Goal: Information Seeking & Learning: Learn about a topic

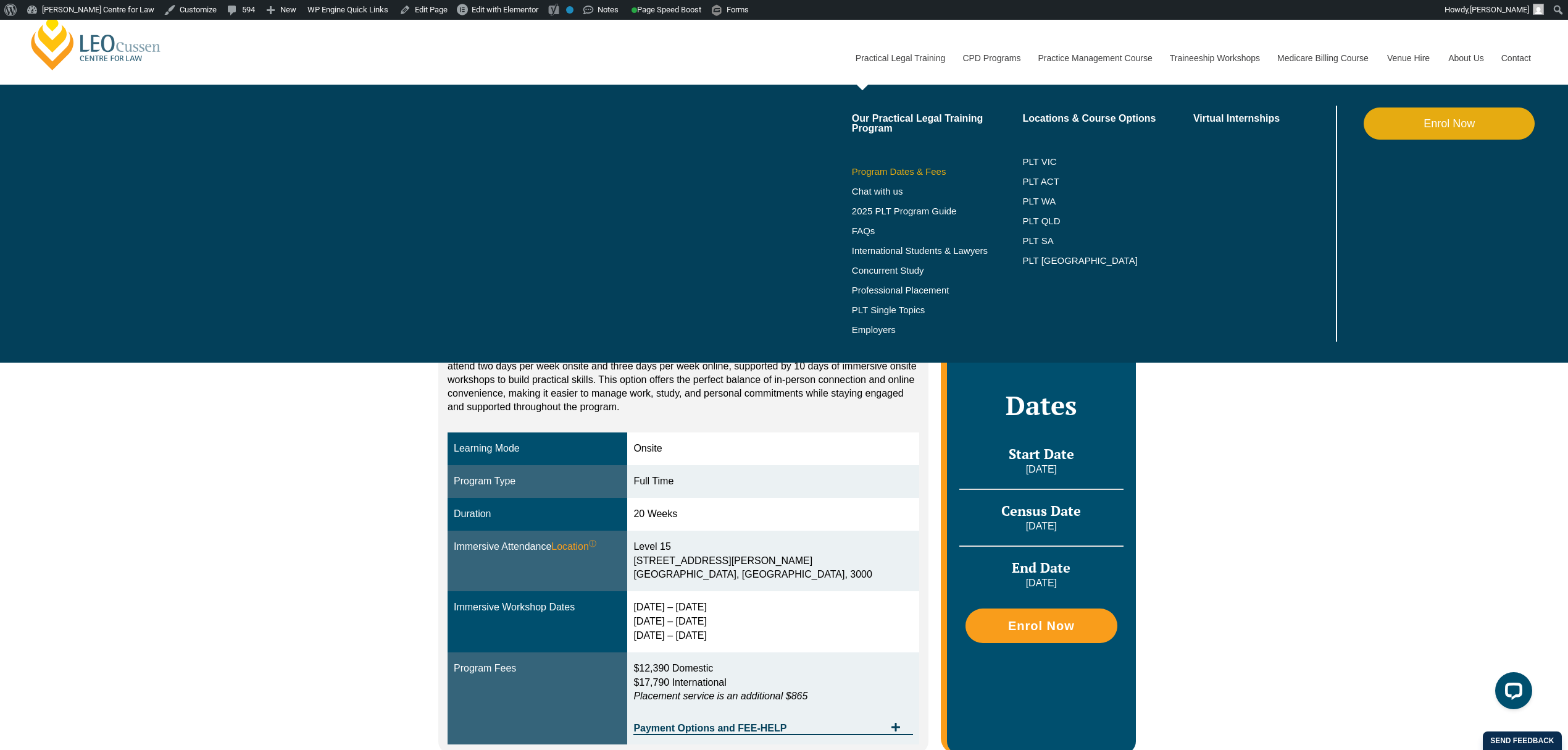
click at [895, 169] on link "Program Dates & Fees" at bounding box center [937, 172] width 171 height 10
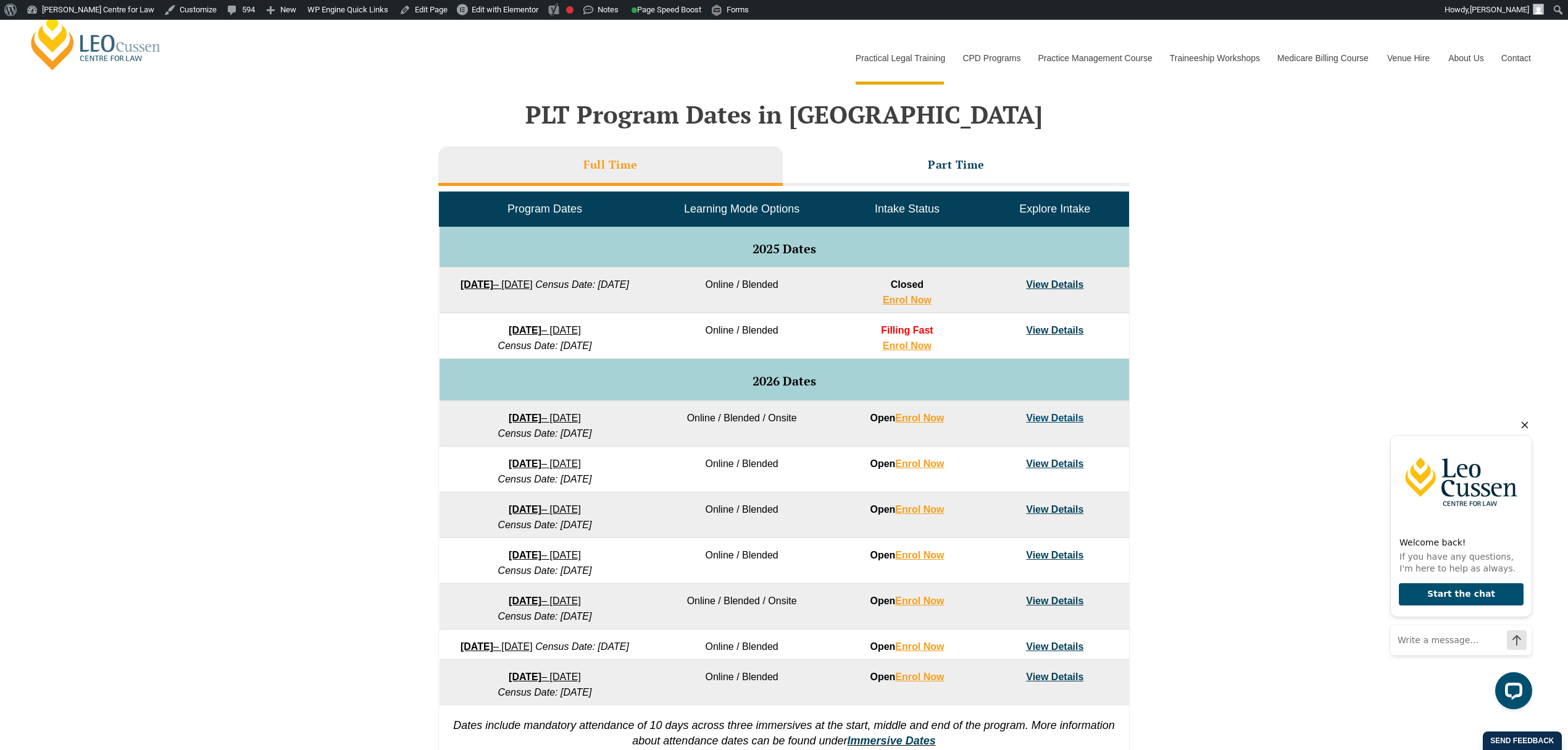
drag, startPoint x: 1526, startPoint y: 425, endPoint x: 1524, endPoint y: 431, distance: 6.3
click at [1526, 425] on icon "Hide greeting" at bounding box center [1525, 425] width 15 height 15
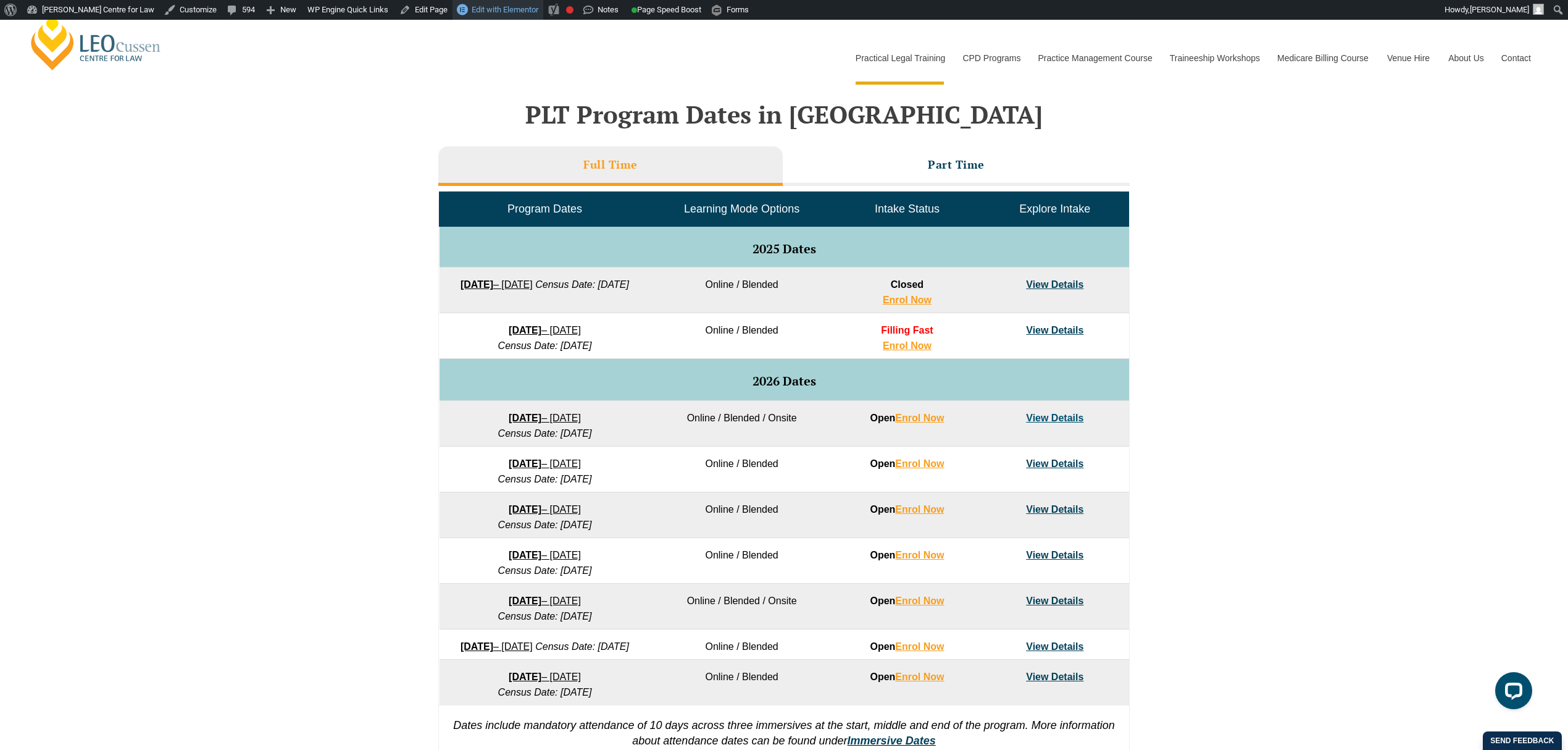
drag, startPoint x: 488, startPoint y: 13, endPoint x: 497, endPoint y: 12, distance: 9.1
click at [488, 13] on span "Edit with Elementor" at bounding box center [505, 10] width 67 height 10
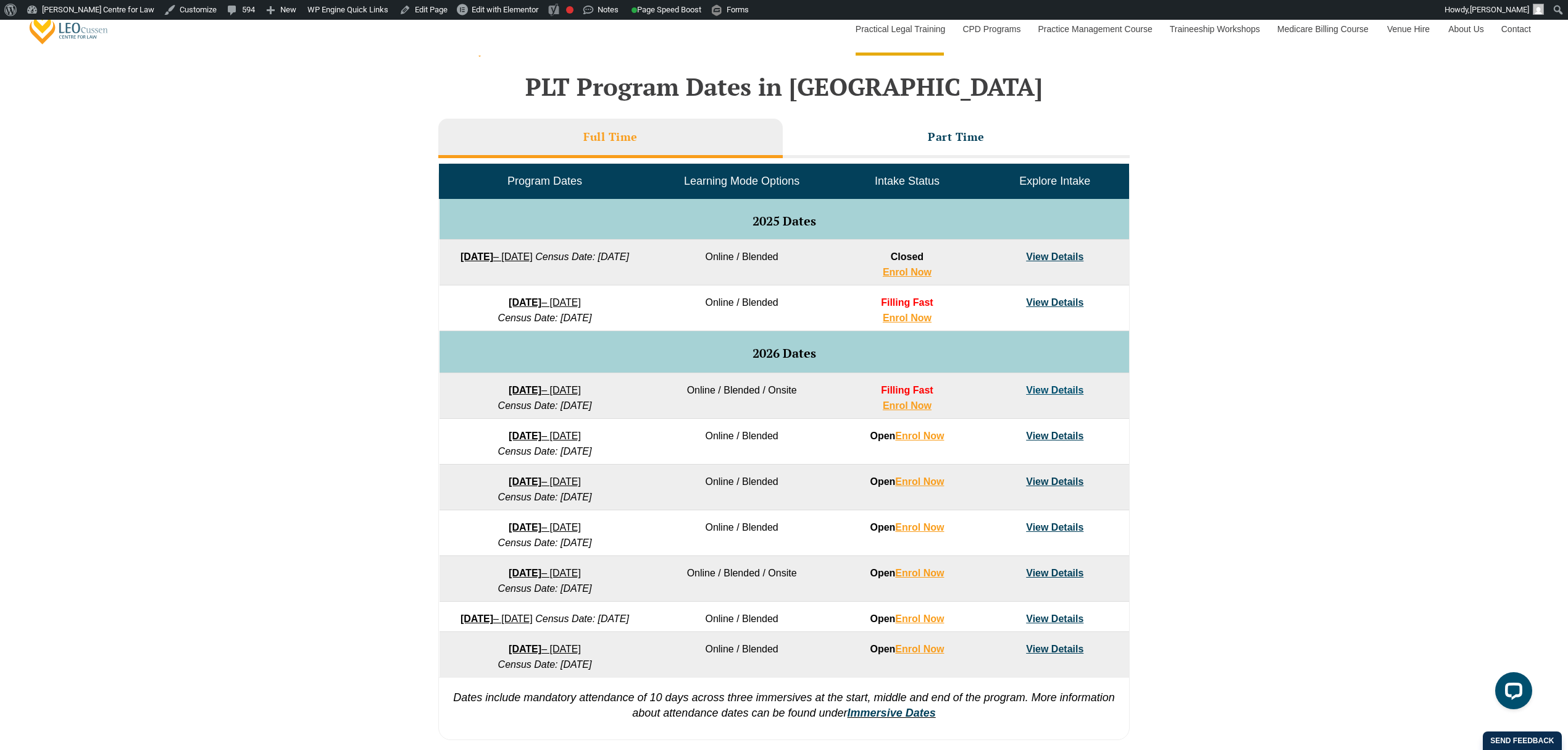
scroll to position [493, 0]
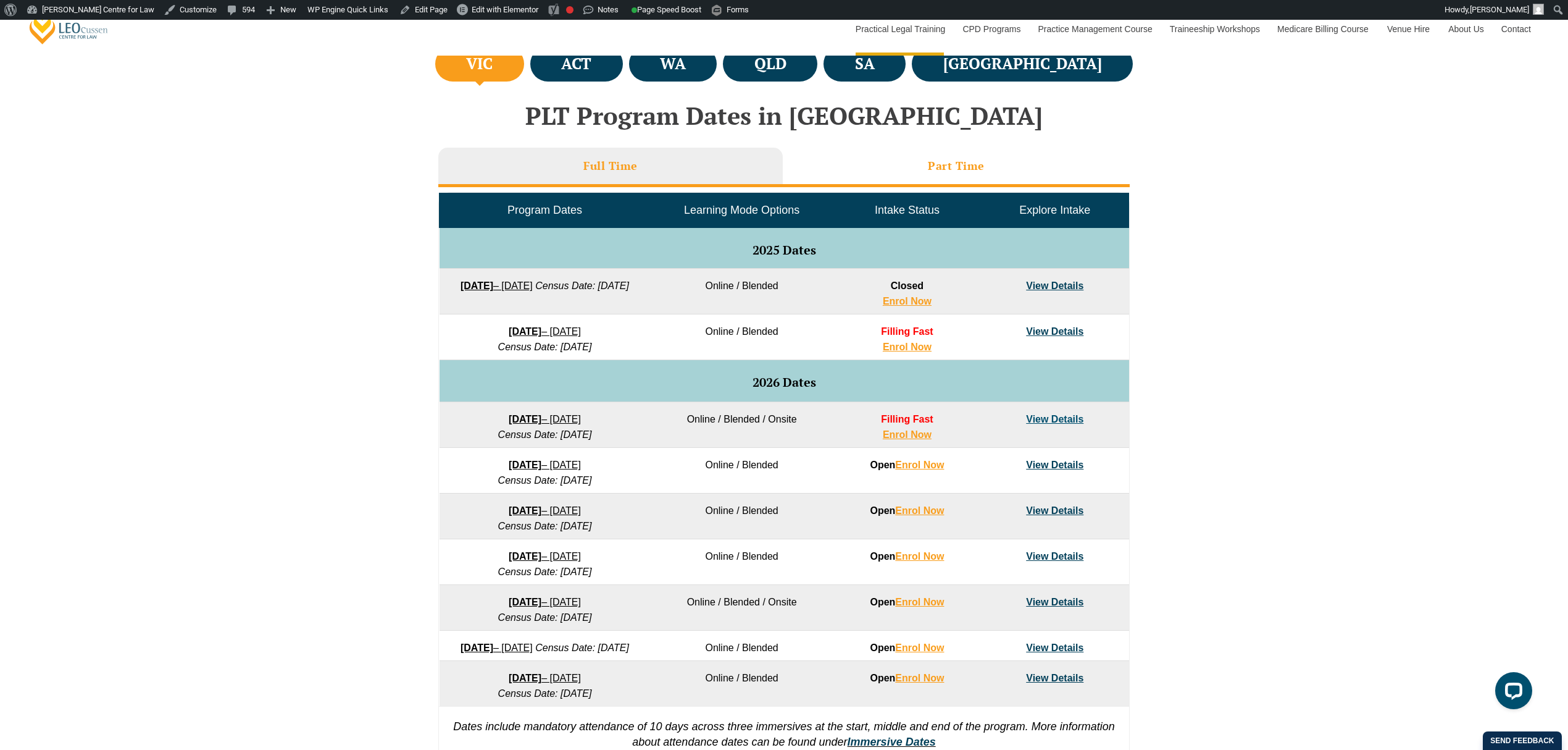
click at [968, 177] on li "Part Time" at bounding box center [956, 167] width 347 height 39
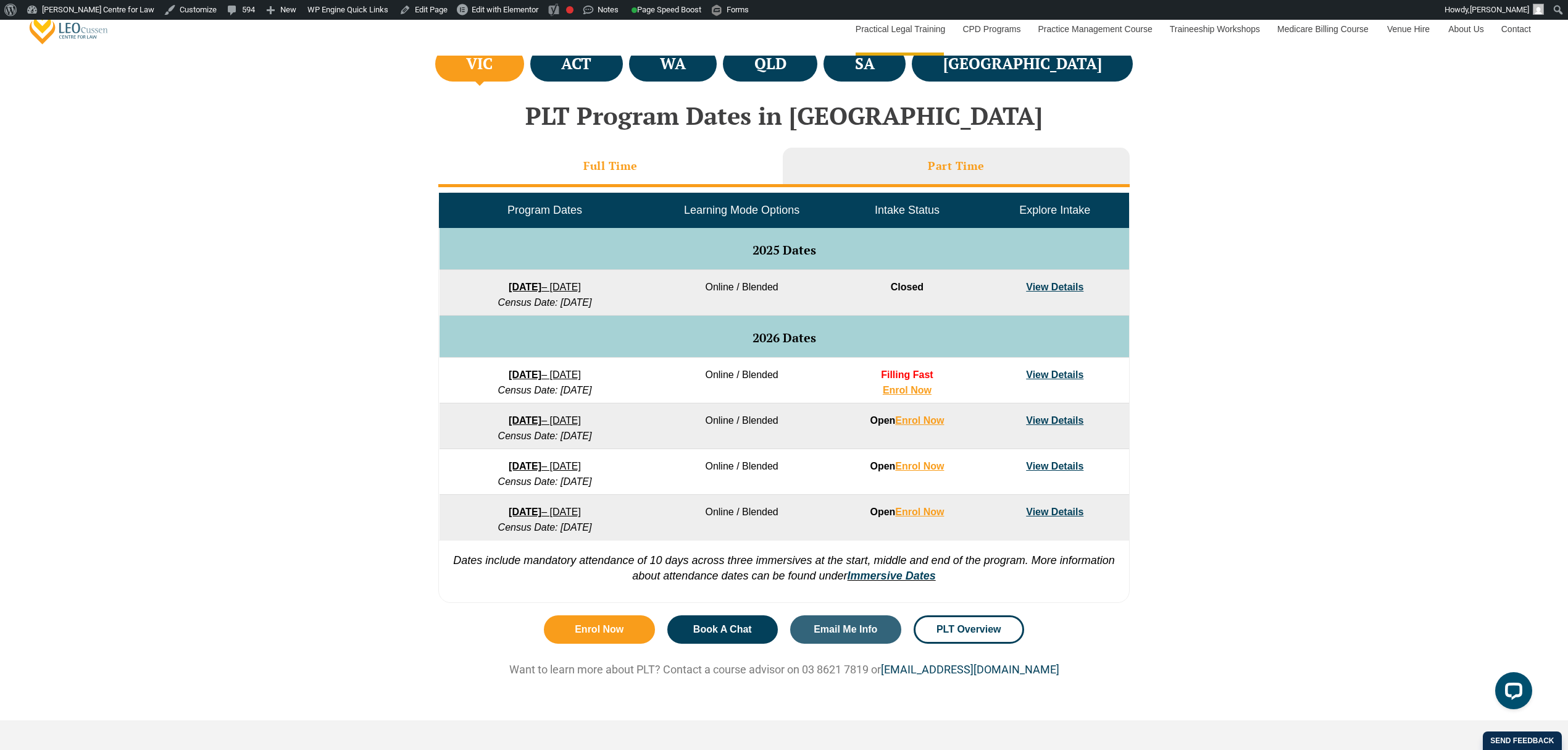
click at [724, 182] on li "Full Time" at bounding box center [610, 167] width 345 height 39
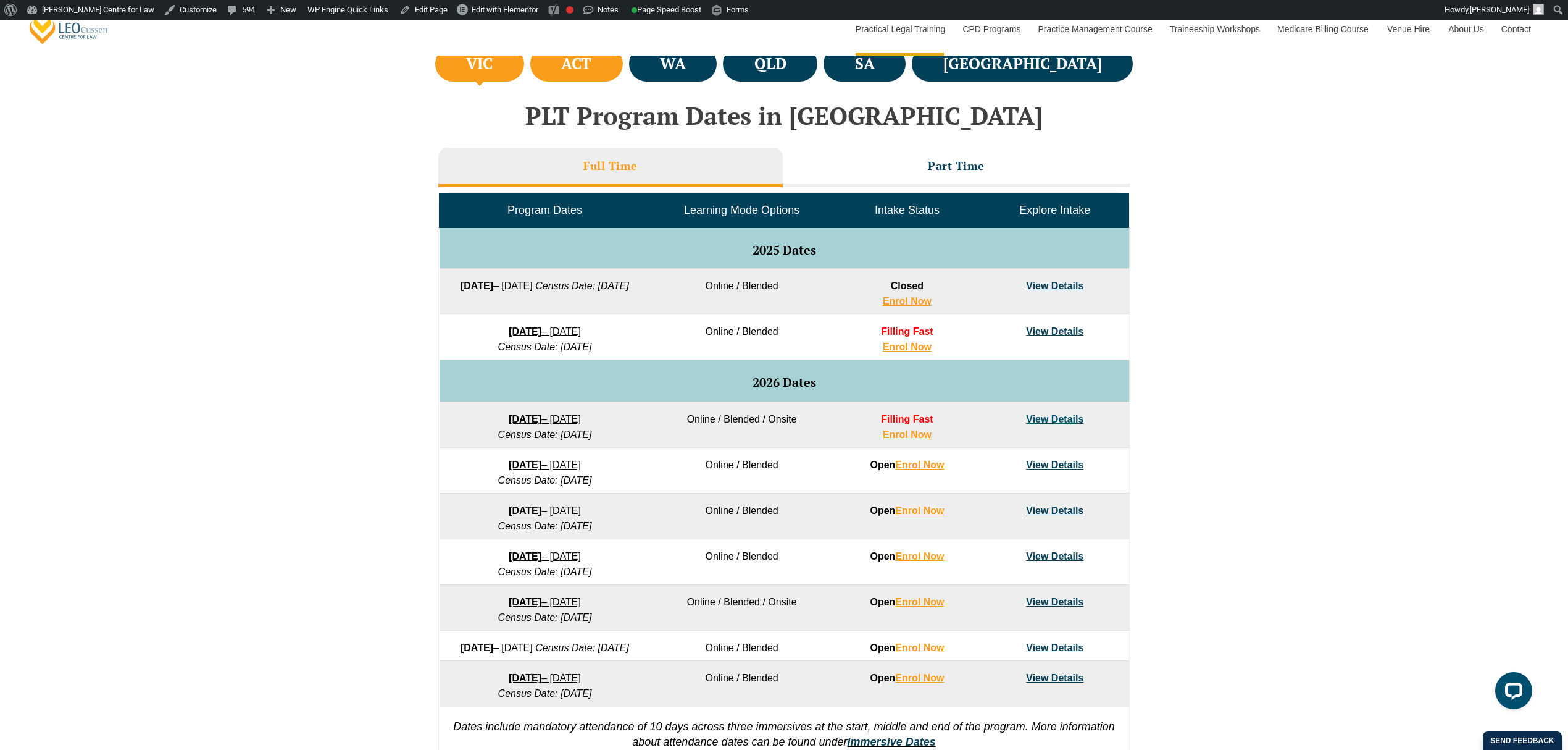
click at [591, 65] on h4 "ACT" at bounding box center [577, 63] width 31 height 20
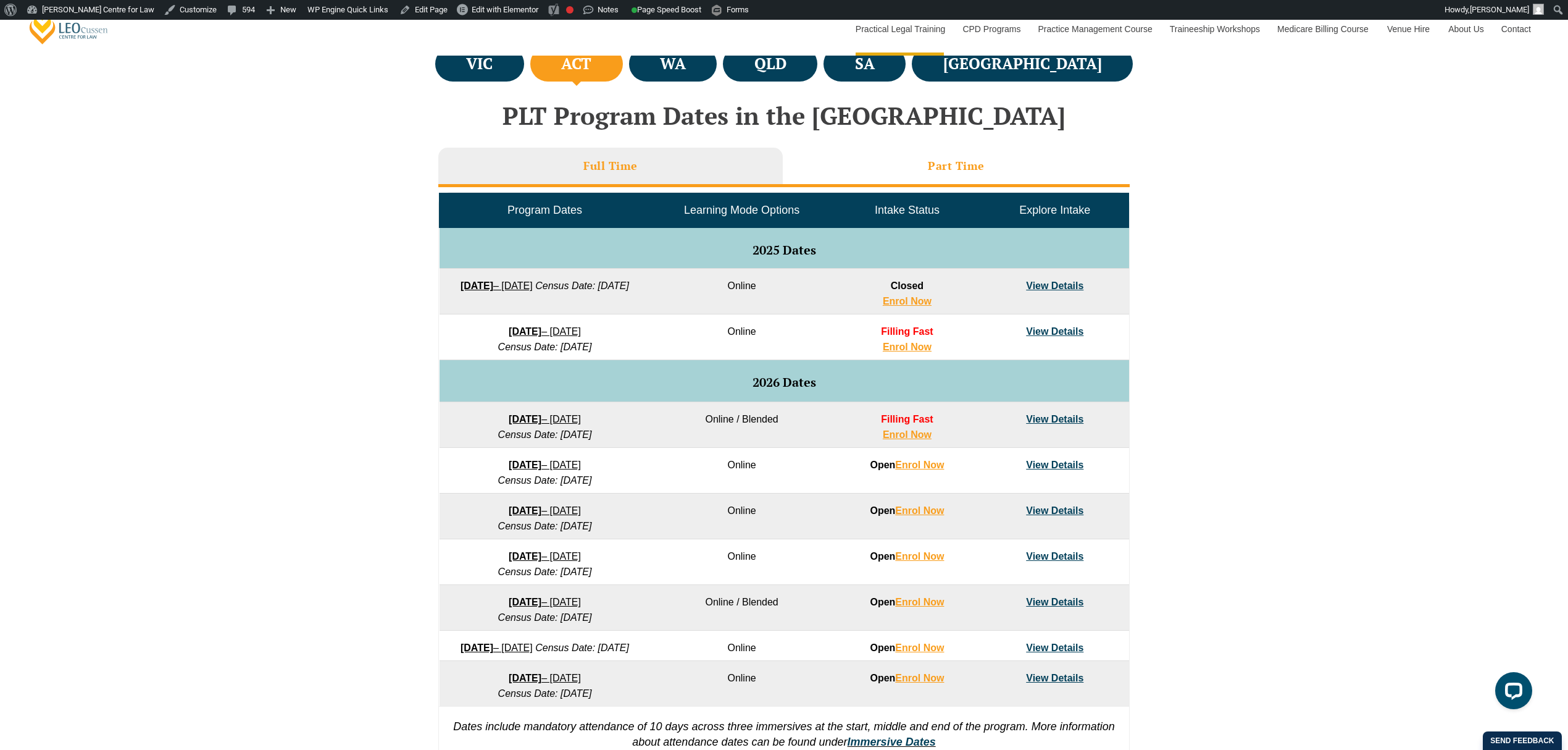
click at [937, 170] on h3 "Part Time" at bounding box center [956, 165] width 56 height 14
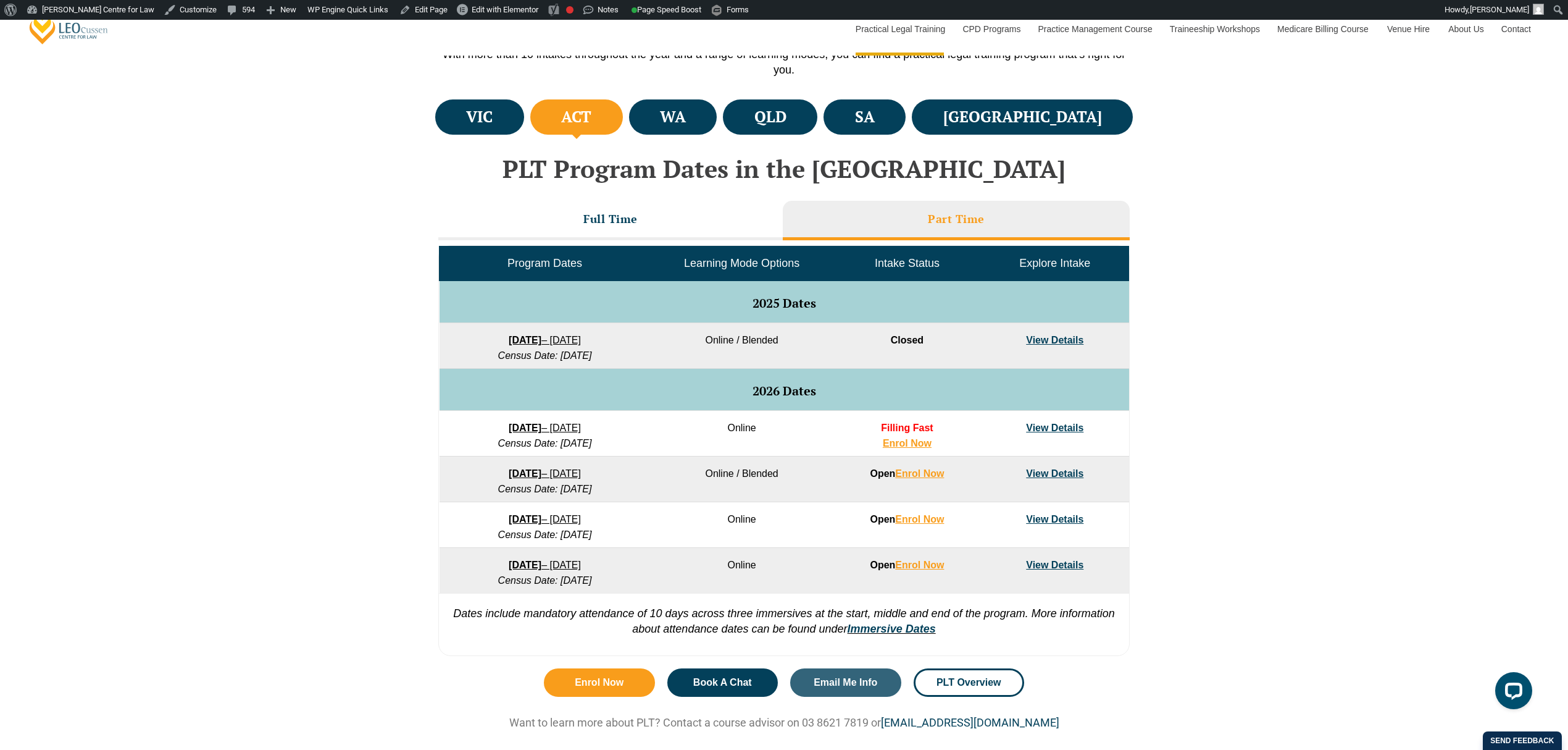
scroll to position [411, 0]
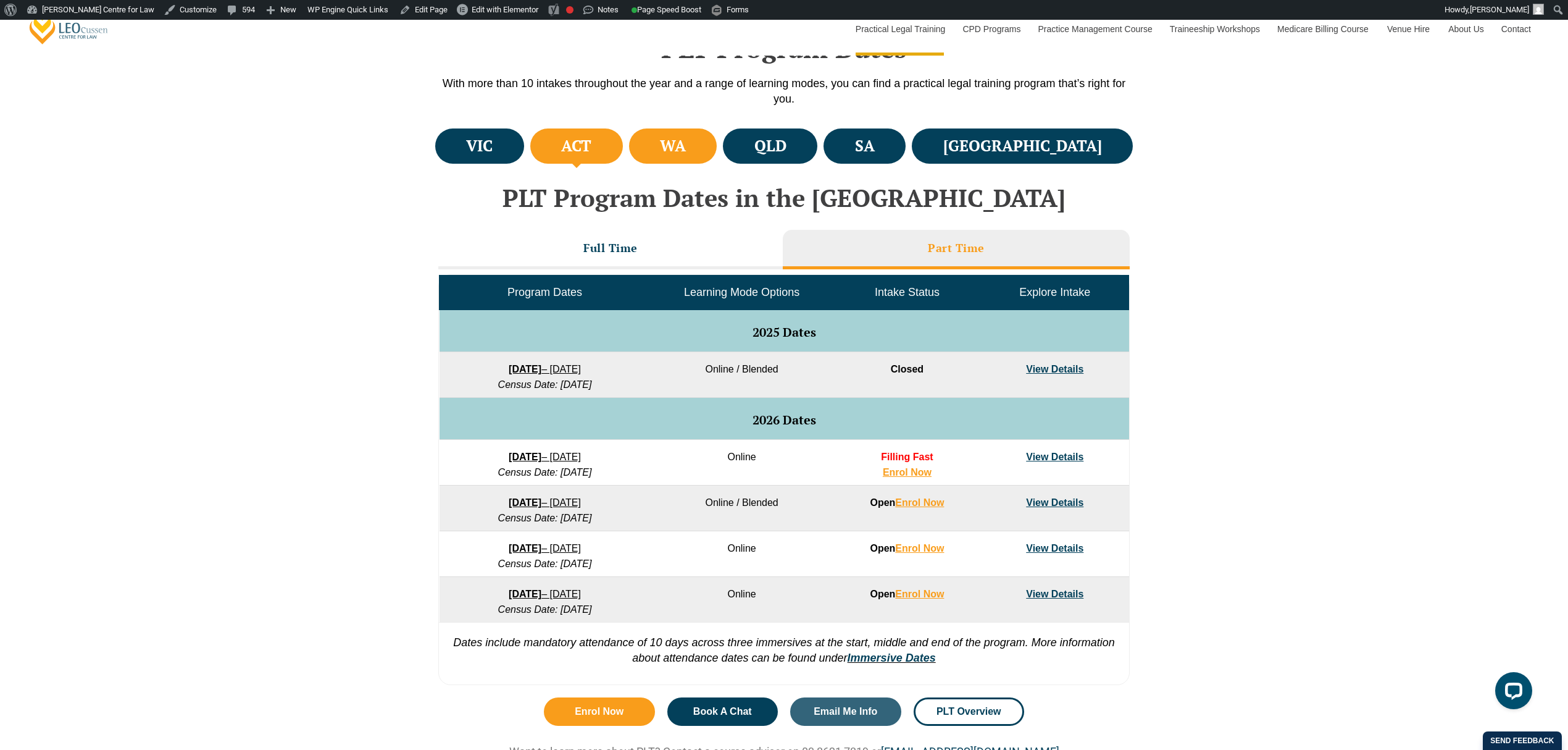
click at [686, 142] on h4 "WA" at bounding box center [672, 145] width 26 height 20
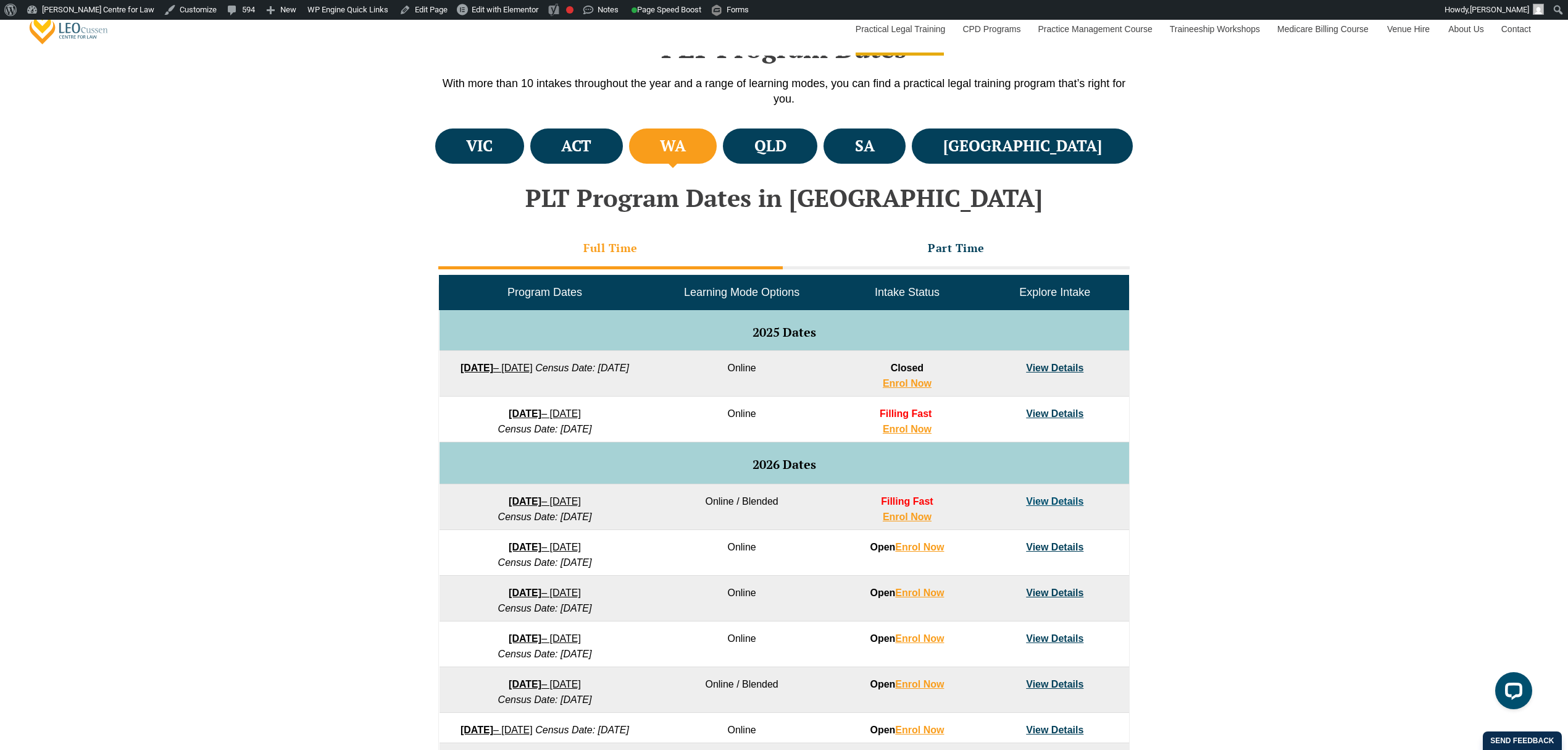
click at [595, 243] on h3 "Full Time" at bounding box center [610, 247] width 54 height 14
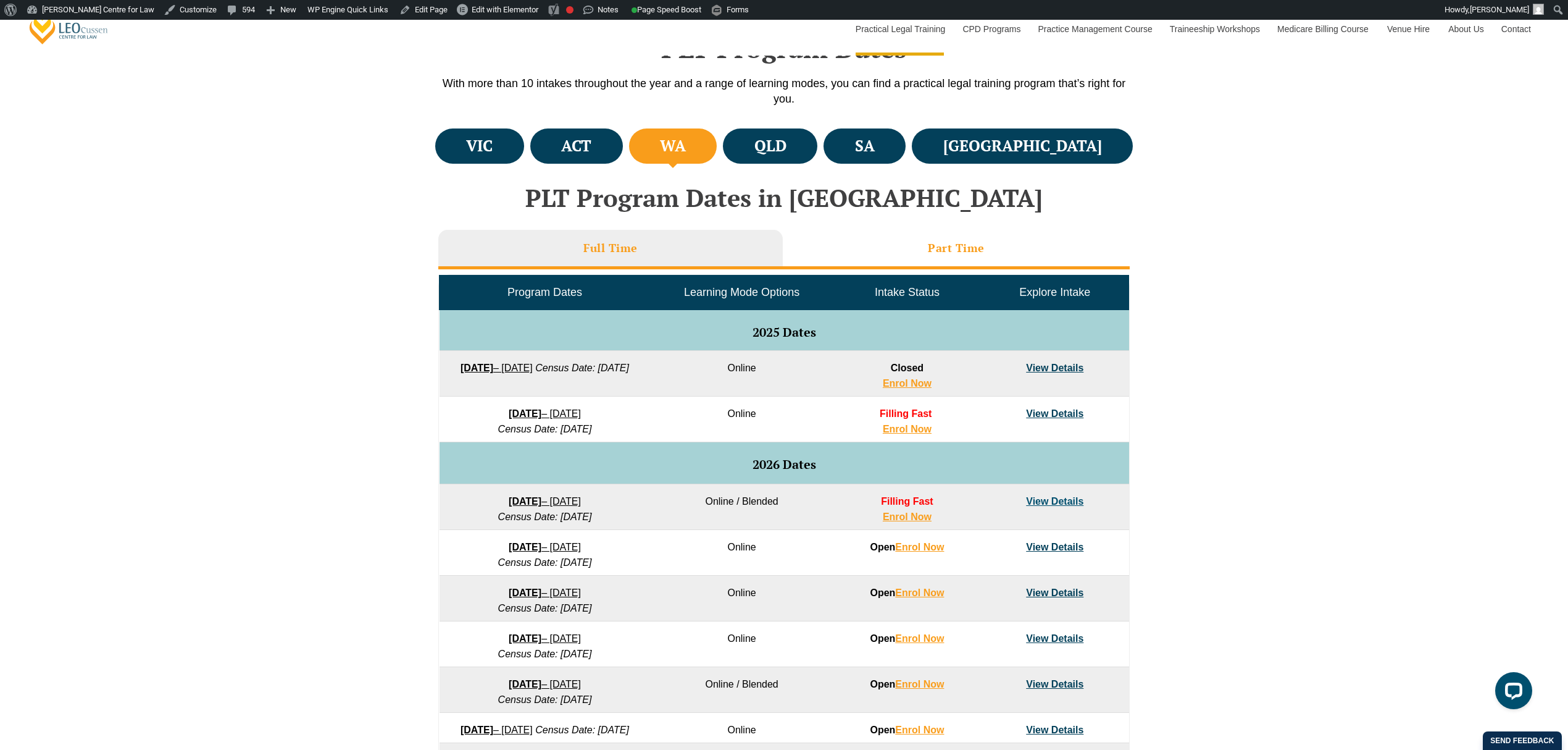
click at [853, 240] on li "Part Time" at bounding box center [956, 249] width 347 height 39
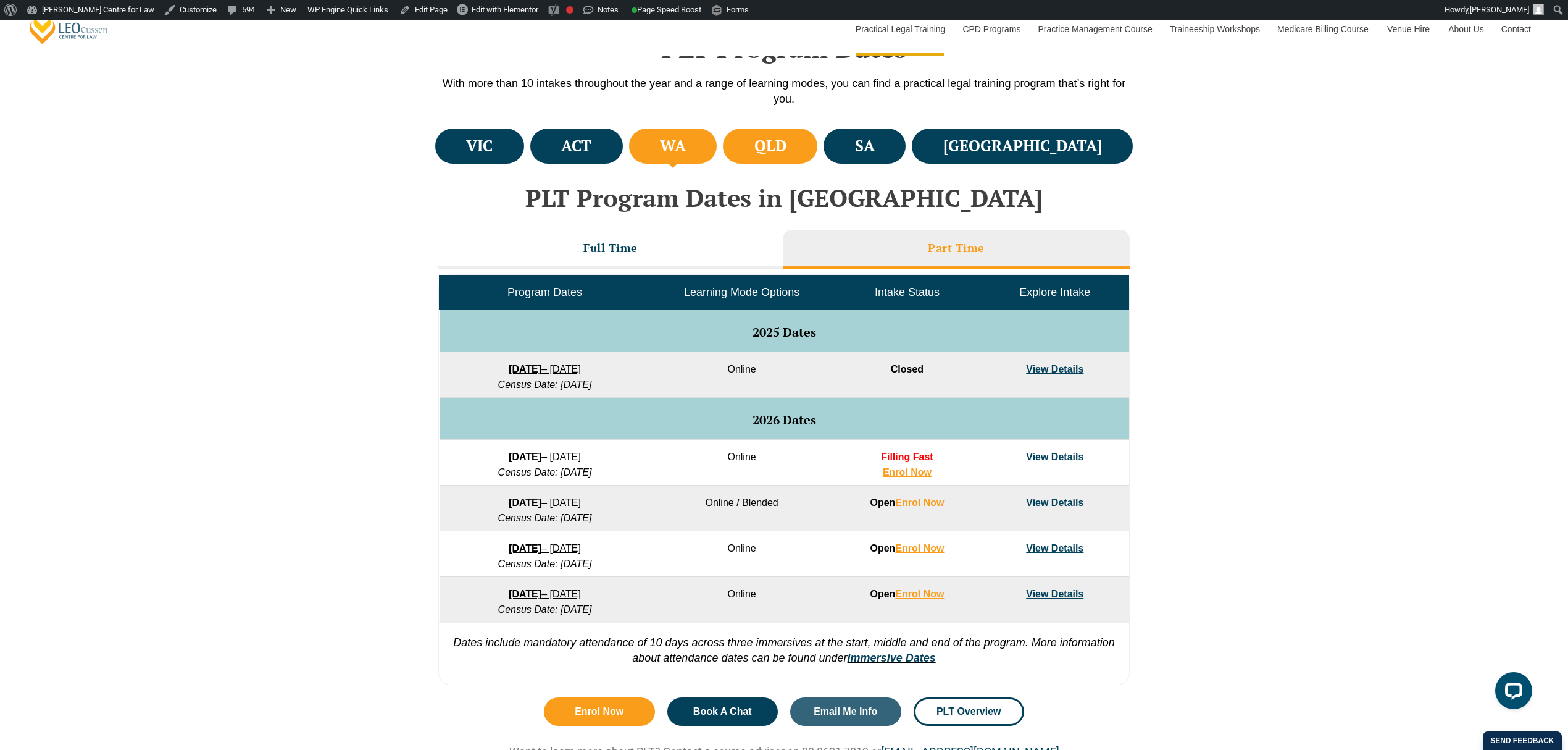
click at [787, 144] on h4 "QLD" at bounding box center [771, 145] width 32 height 20
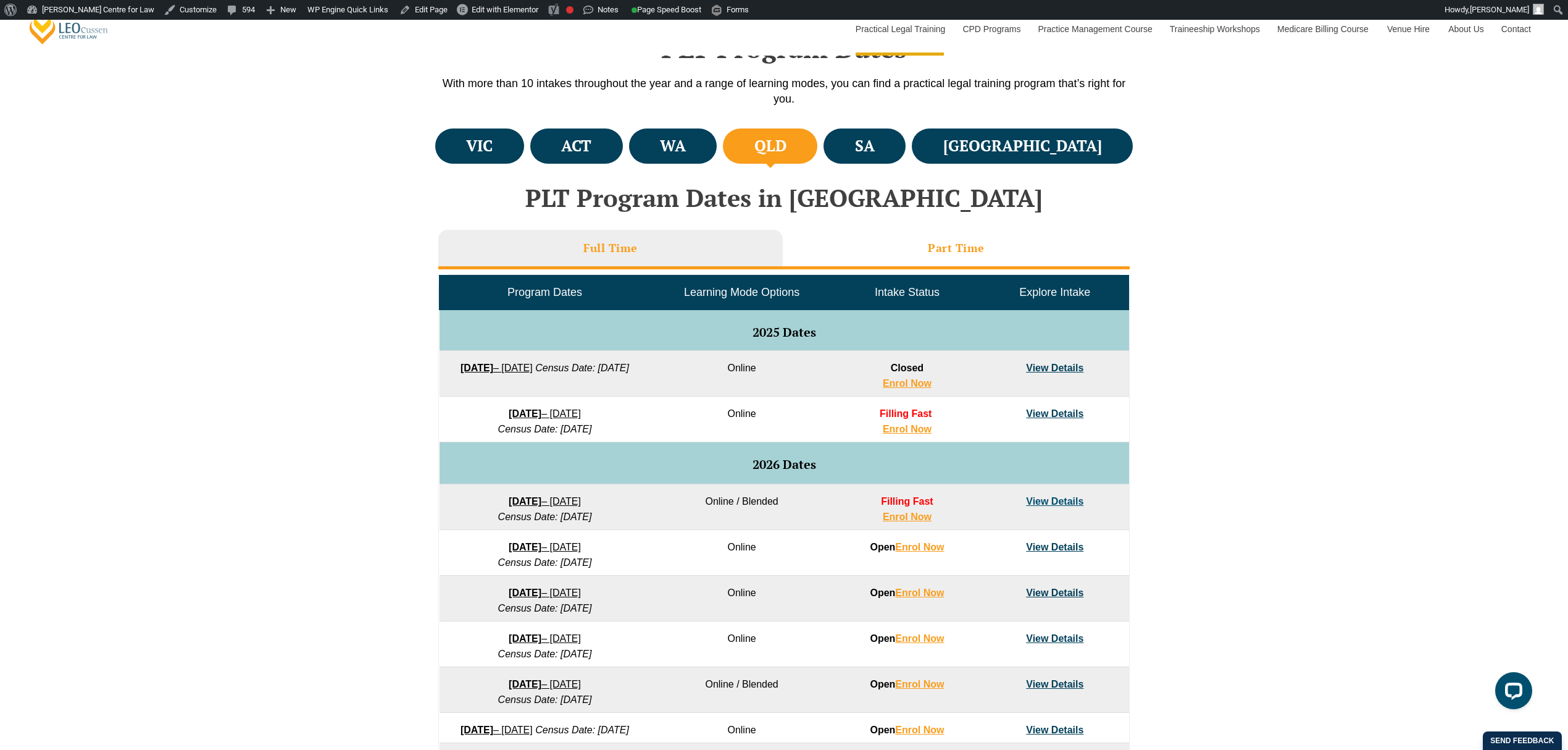
click at [930, 241] on h3 "Part Time" at bounding box center [956, 247] width 56 height 14
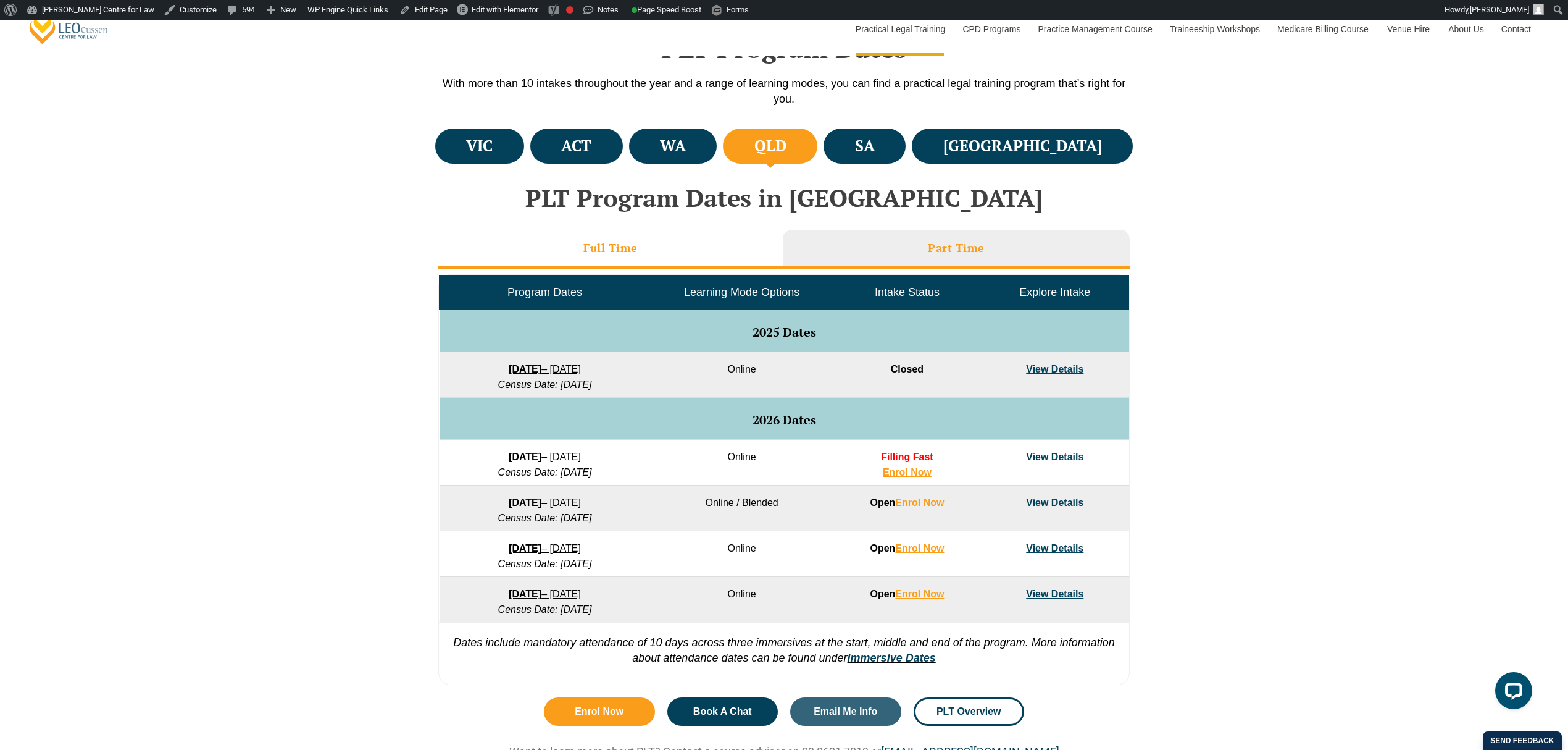
click at [744, 248] on li "Full Time" at bounding box center [610, 249] width 345 height 39
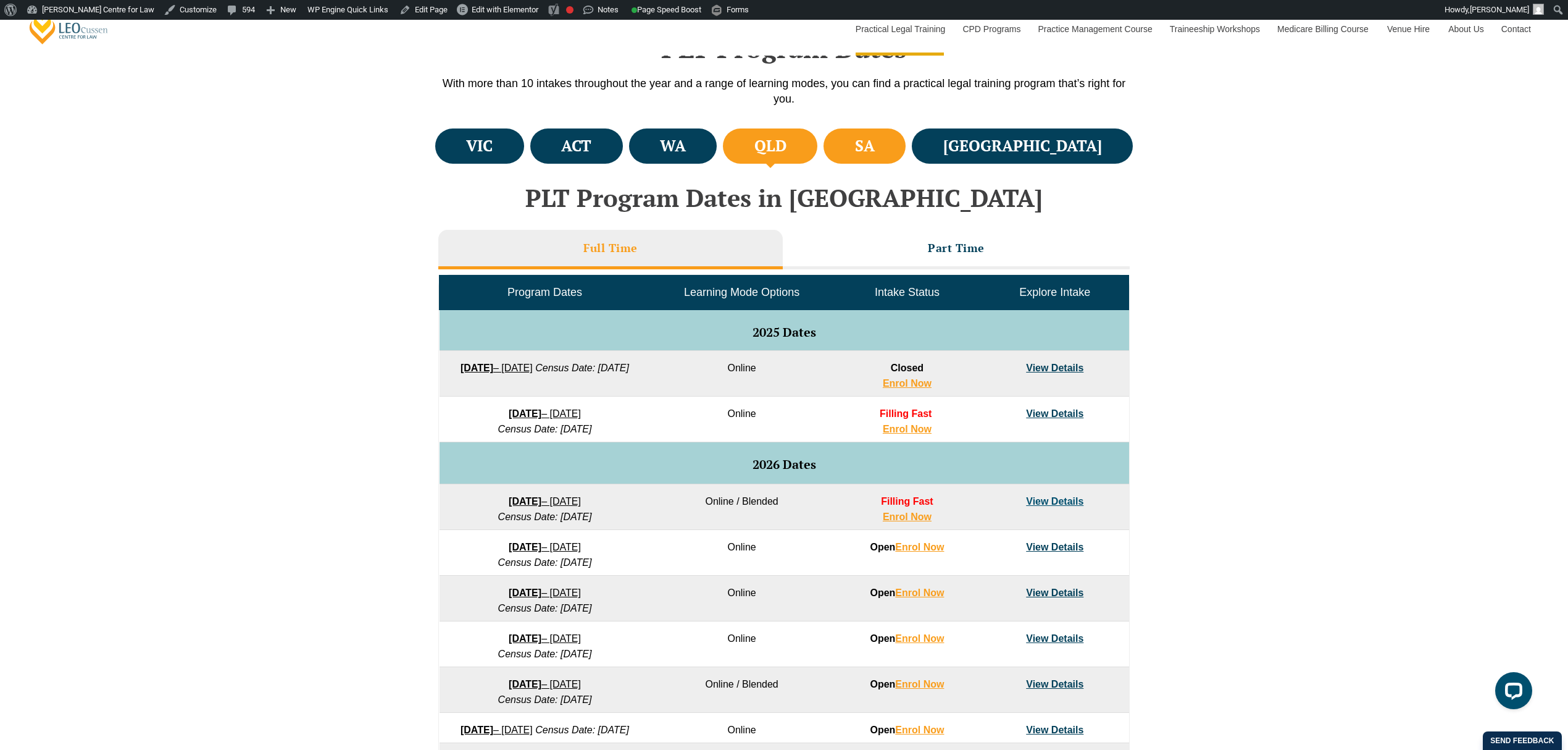
click at [905, 155] on li "SA" at bounding box center [864, 145] width 82 height 35
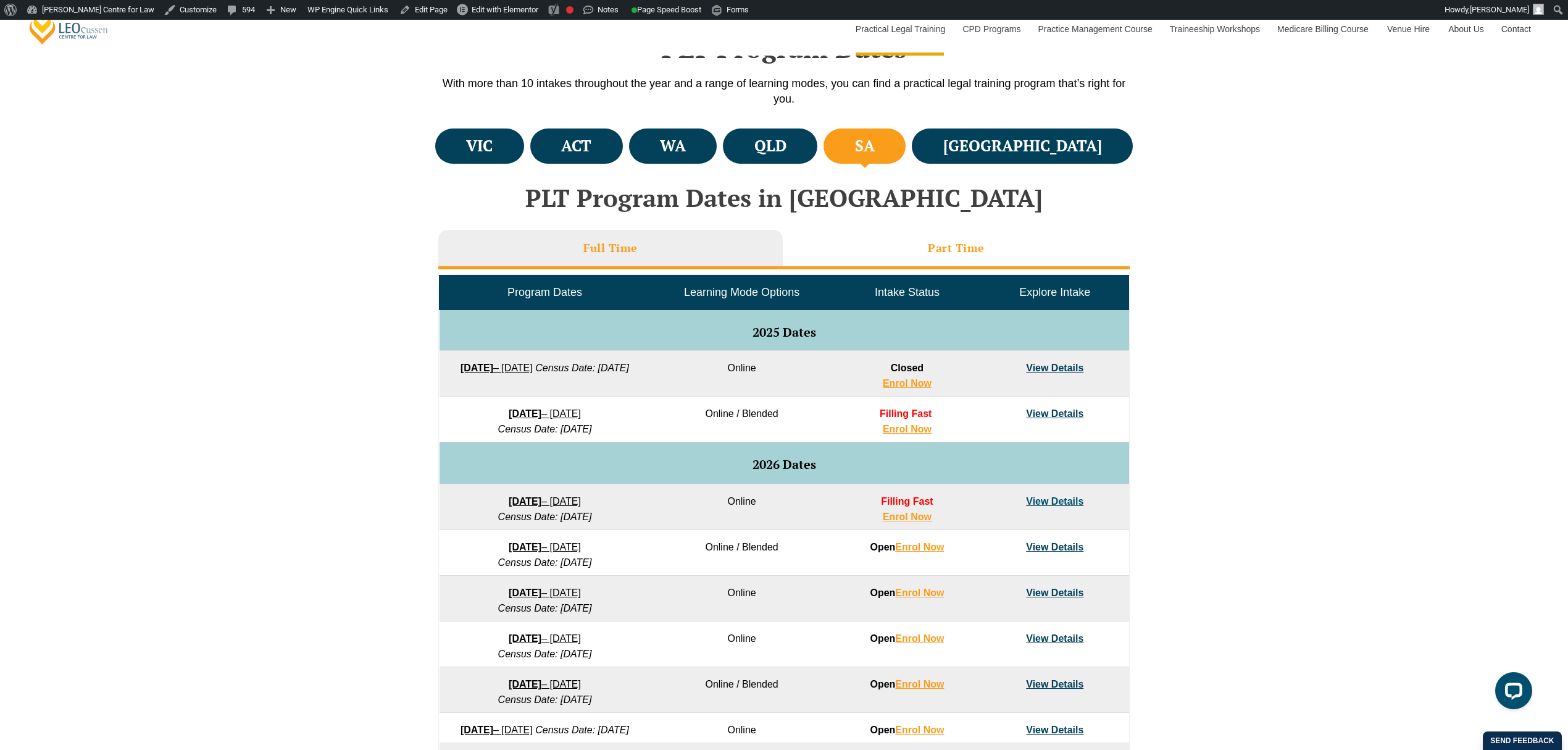
click at [939, 232] on li "Part Time" at bounding box center [956, 249] width 347 height 39
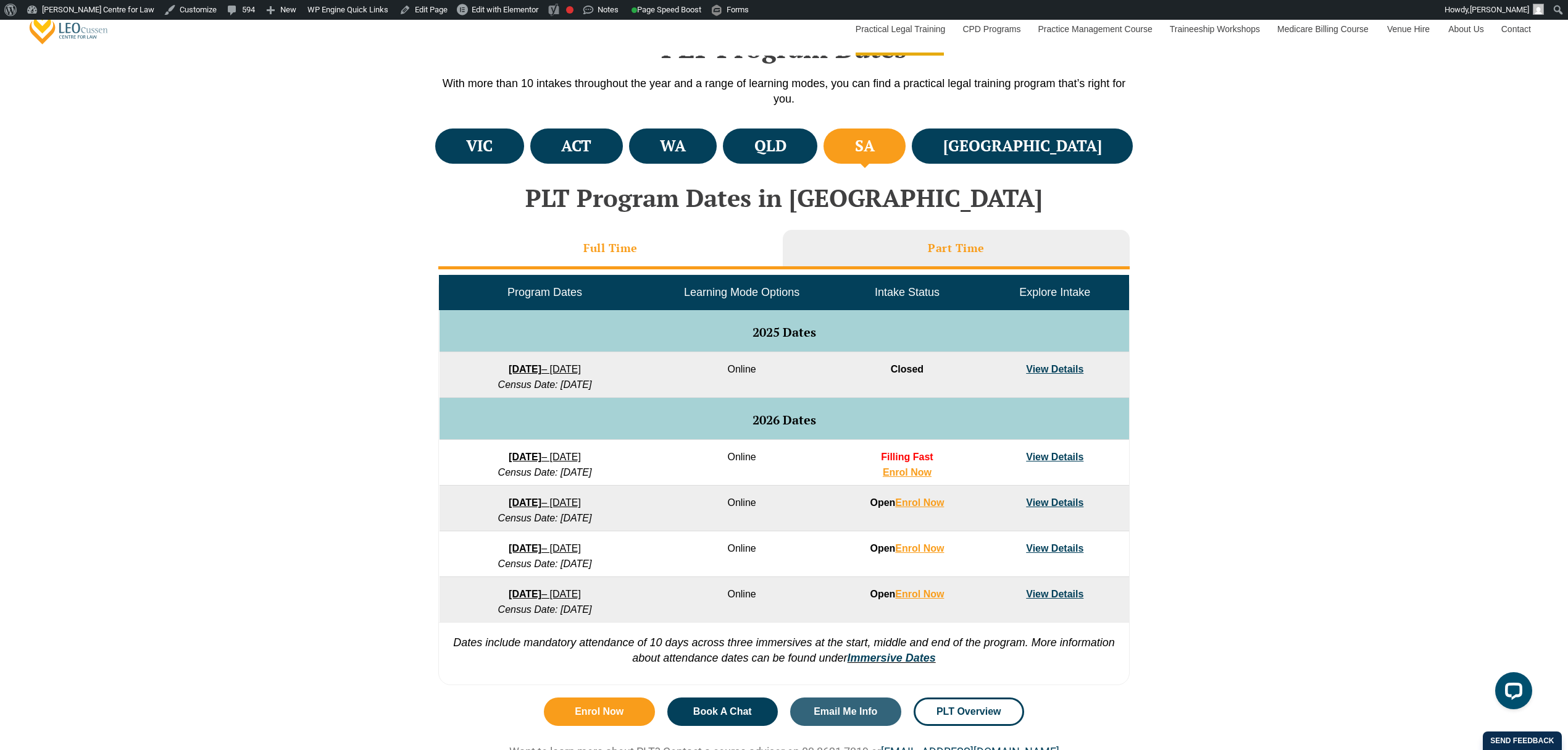
click at [710, 247] on li "Full Time" at bounding box center [610, 249] width 345 height 39
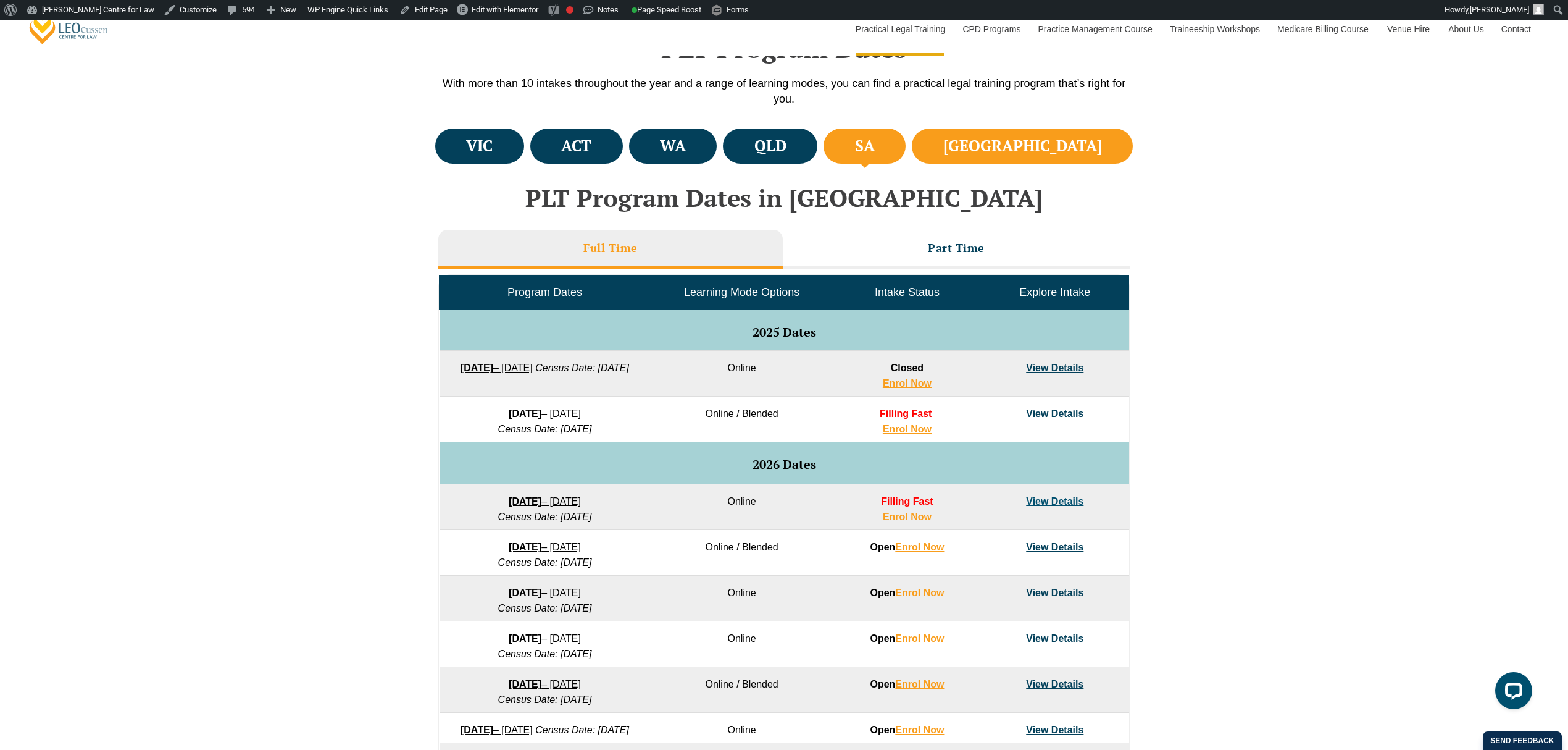
click at [1020, 153] on li "NSW" at bounding box center [1022, 145] width 221 height 35
click at [853, 244] on li "Part Time" at bounding box center [956, 249] width 347 height 39
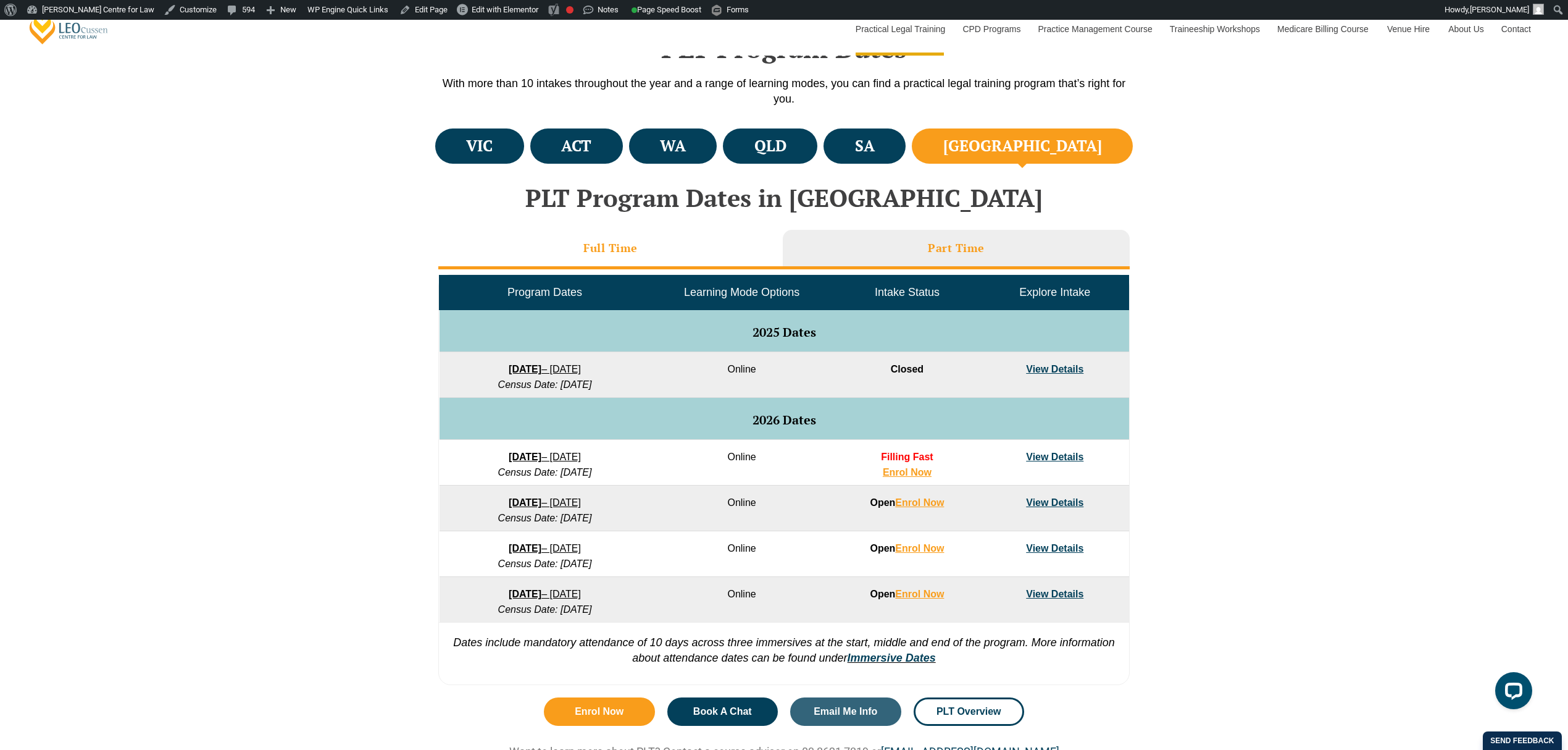
click at [680, 254] on li "Full Time" at bounding box center [610, 249] width 345 height 39
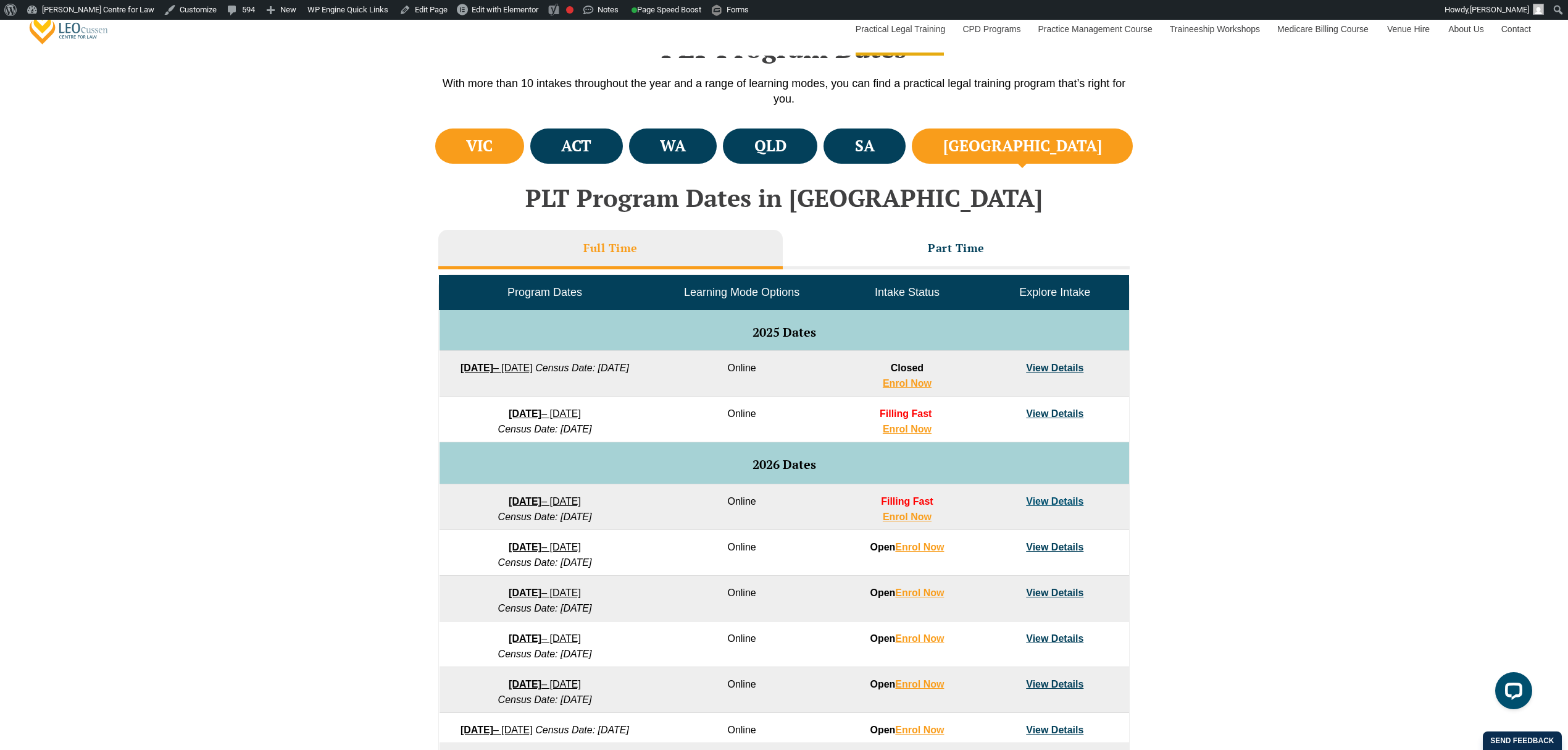
click at [517, 161] on li "VIC" at bounding box center [479, 145] width 89 height 35
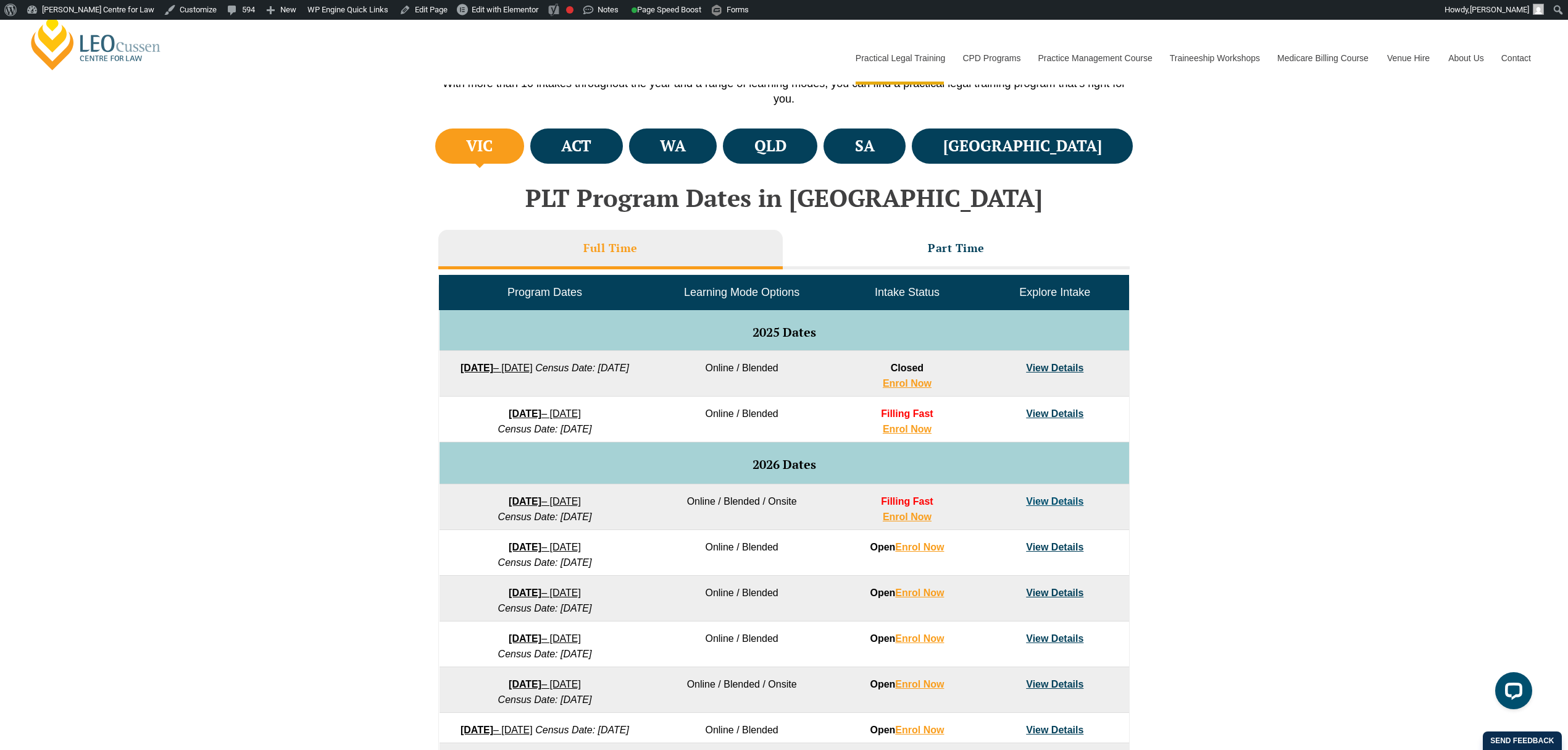
click at [1070, 418] on td "View Details" at bounding box center [1054, 419] width 148 height 46
click at [1070, 415] on link "View Details" at bounding box center [1055, 413] width 57 height 11
click at [317, 401] on div "VIC ACT WA QLD SA" at bounding box center [784, 491] width 1568 height 732
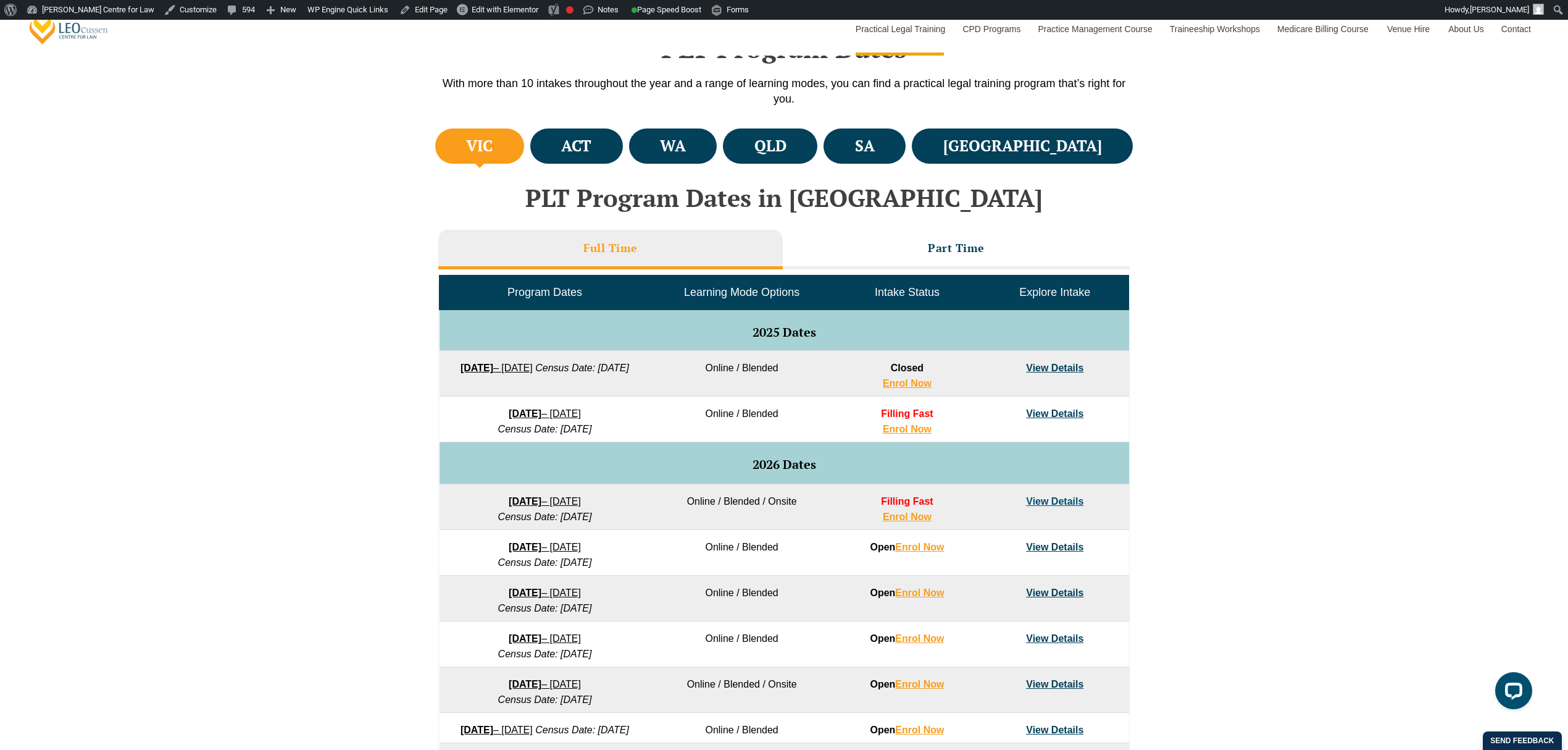
scroll to position [493, 0]
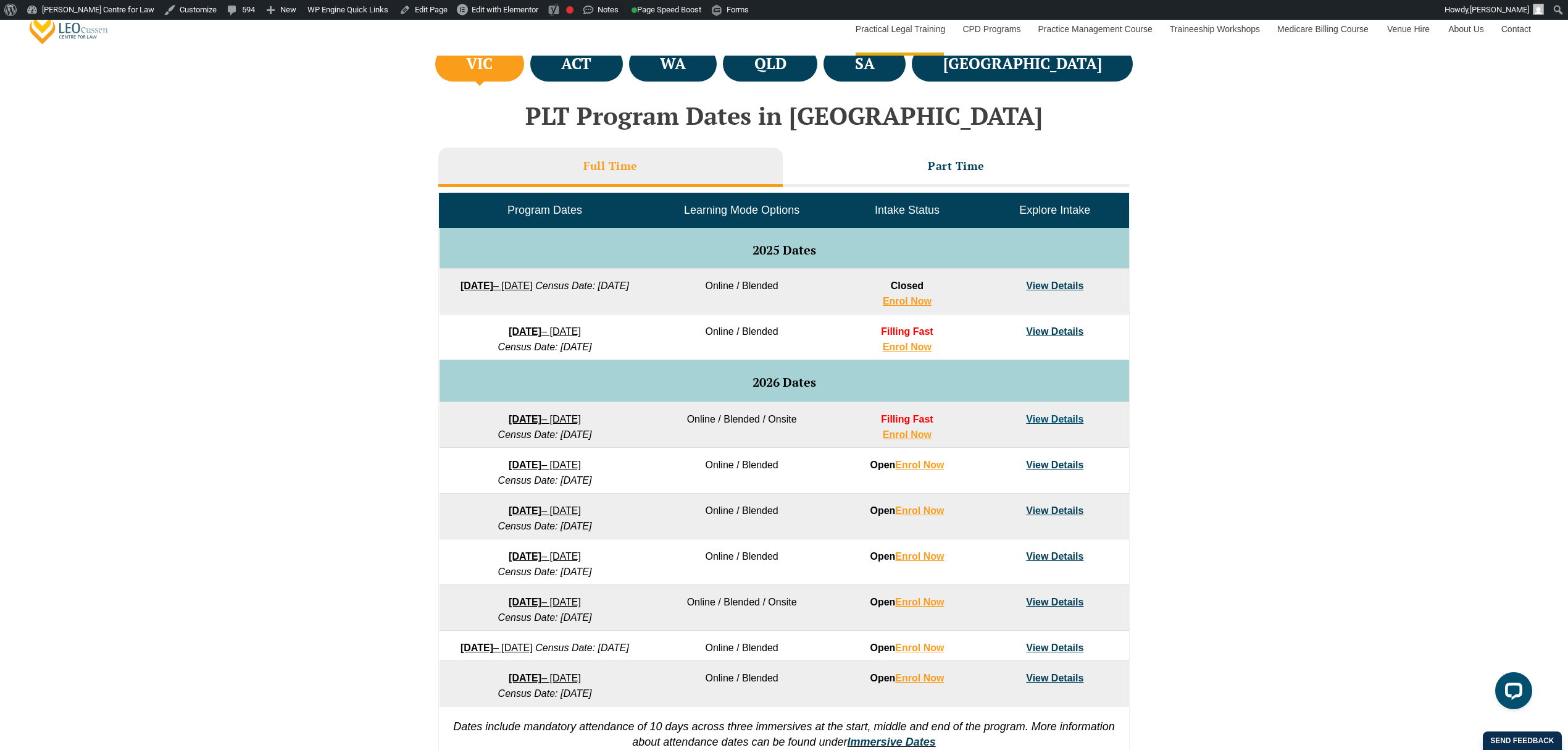
click at [1049, 418] on link "View Details" at bounding box center [1055, 418] width 57 height 11
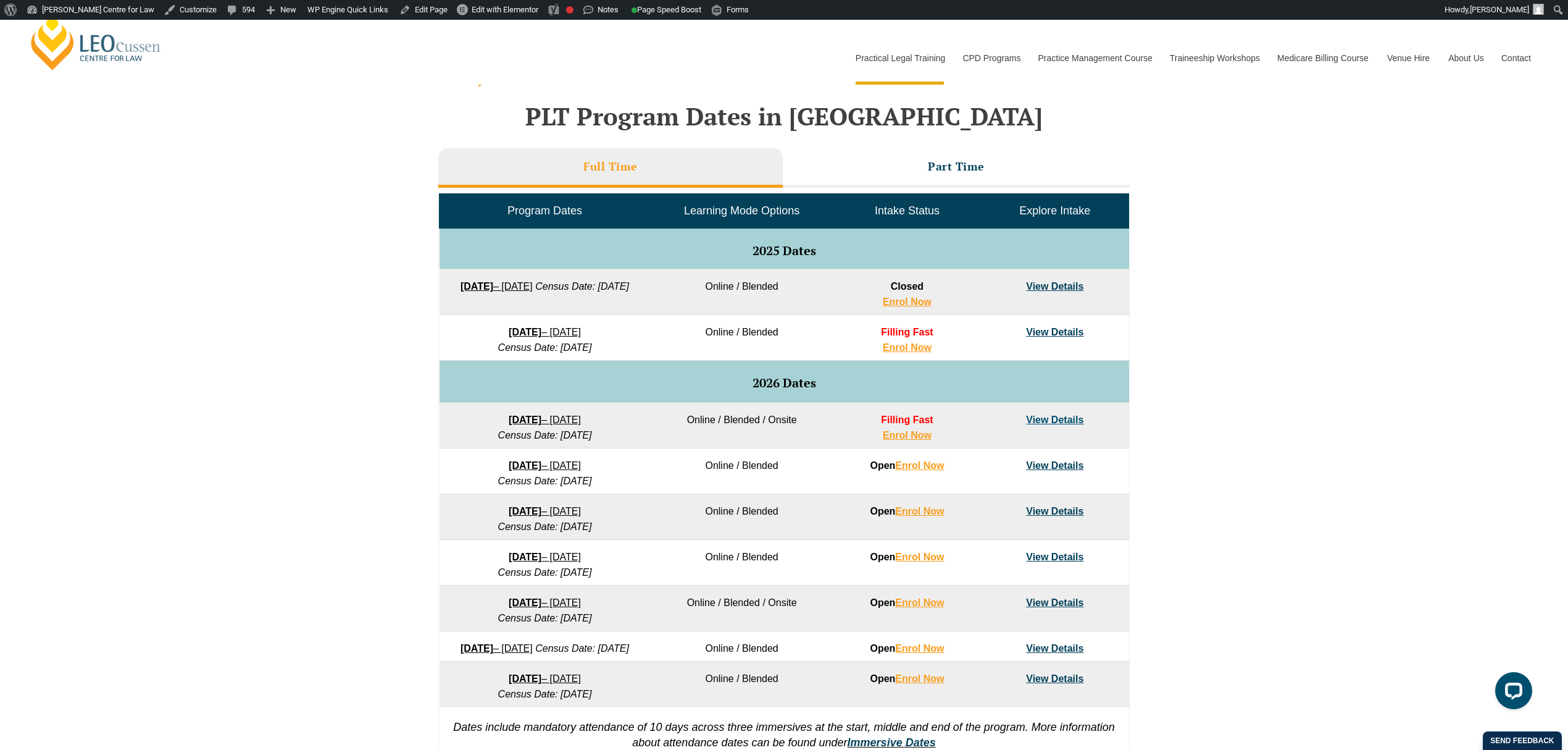
click at [1048, 413] on td "View Details" at bounding box center [1054, 426] width 148 height 46
click at [1048, 418] on link "View Details" at bounding box center [1055, 419] width 57 height 11
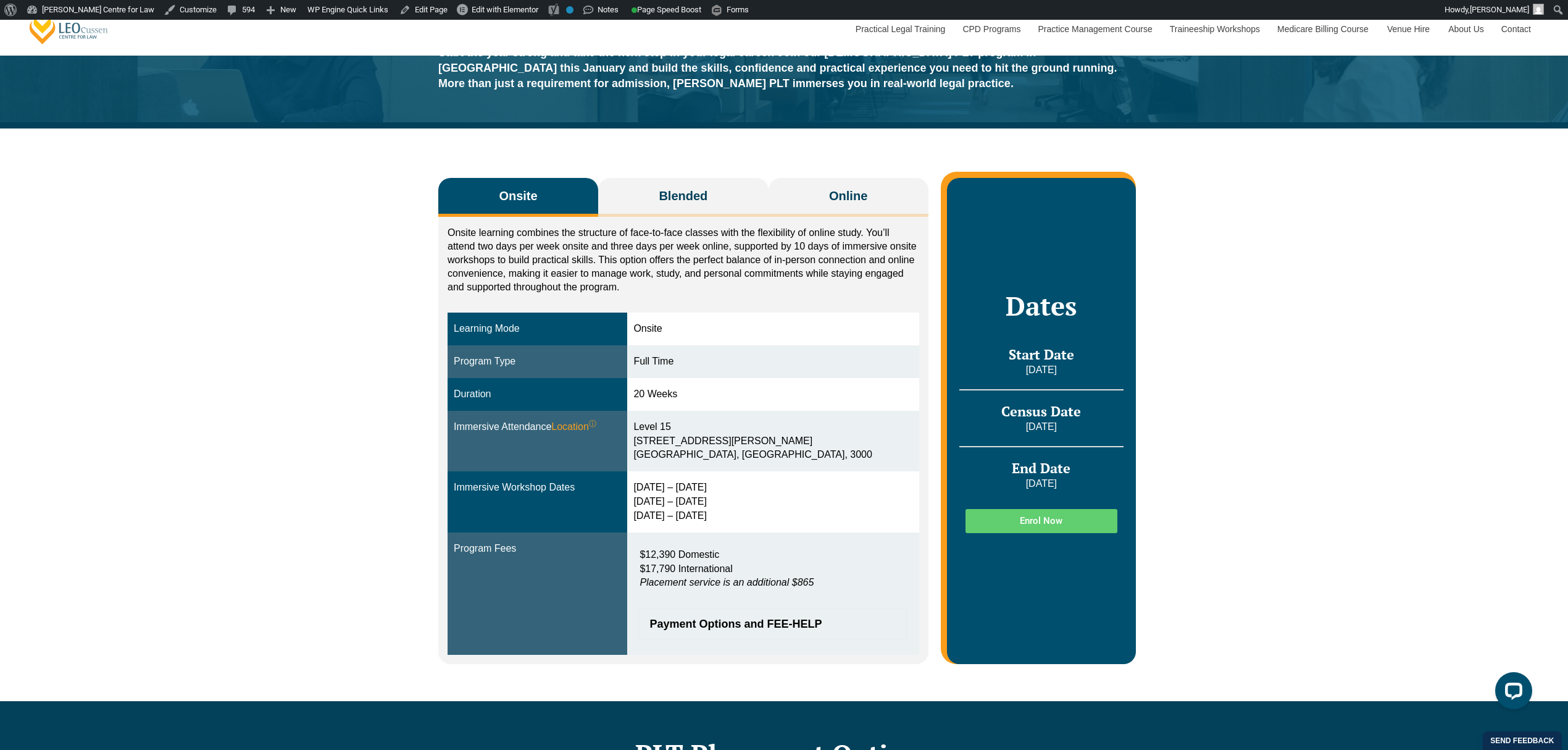
scroll to position [82, 0]
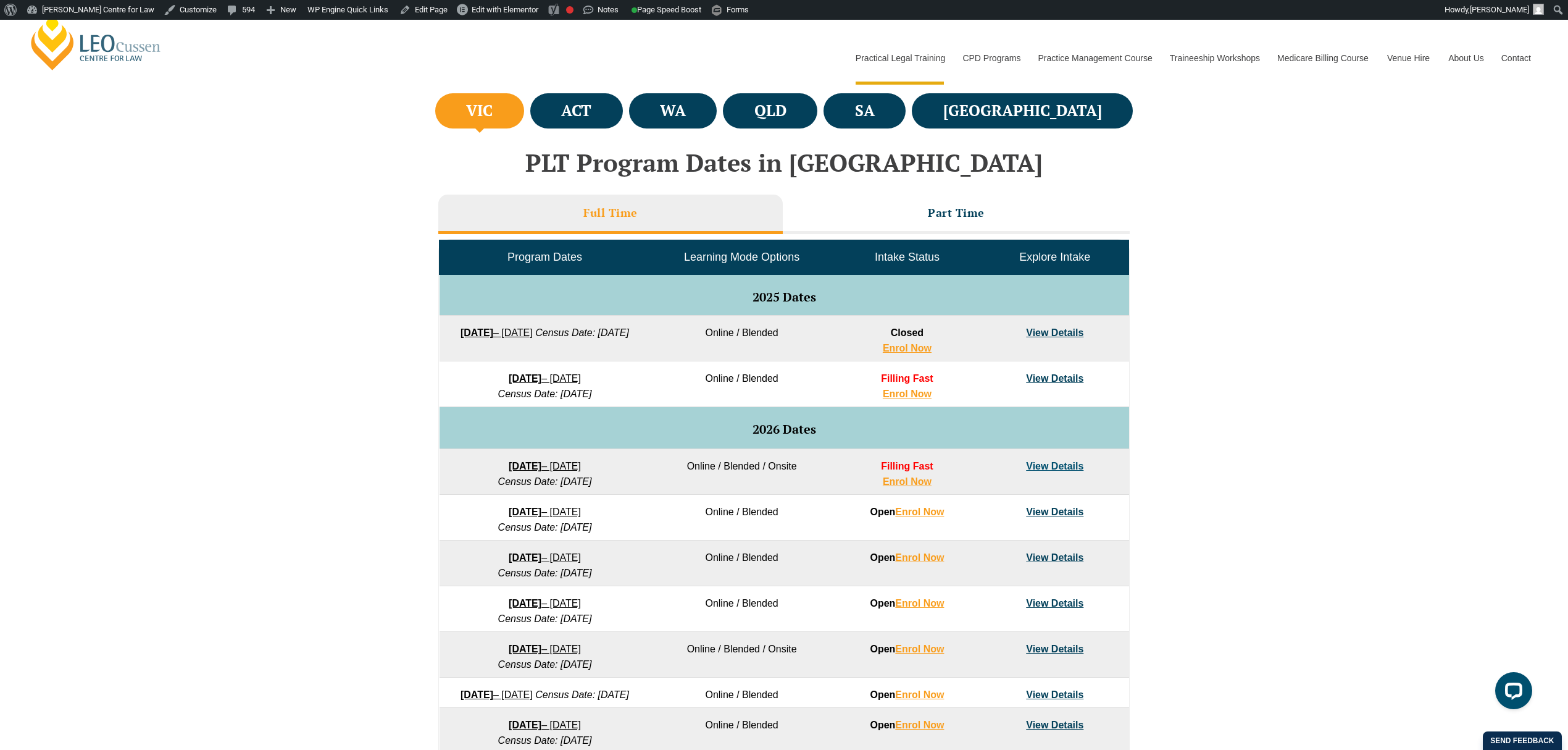
scroll to position [409, 0]
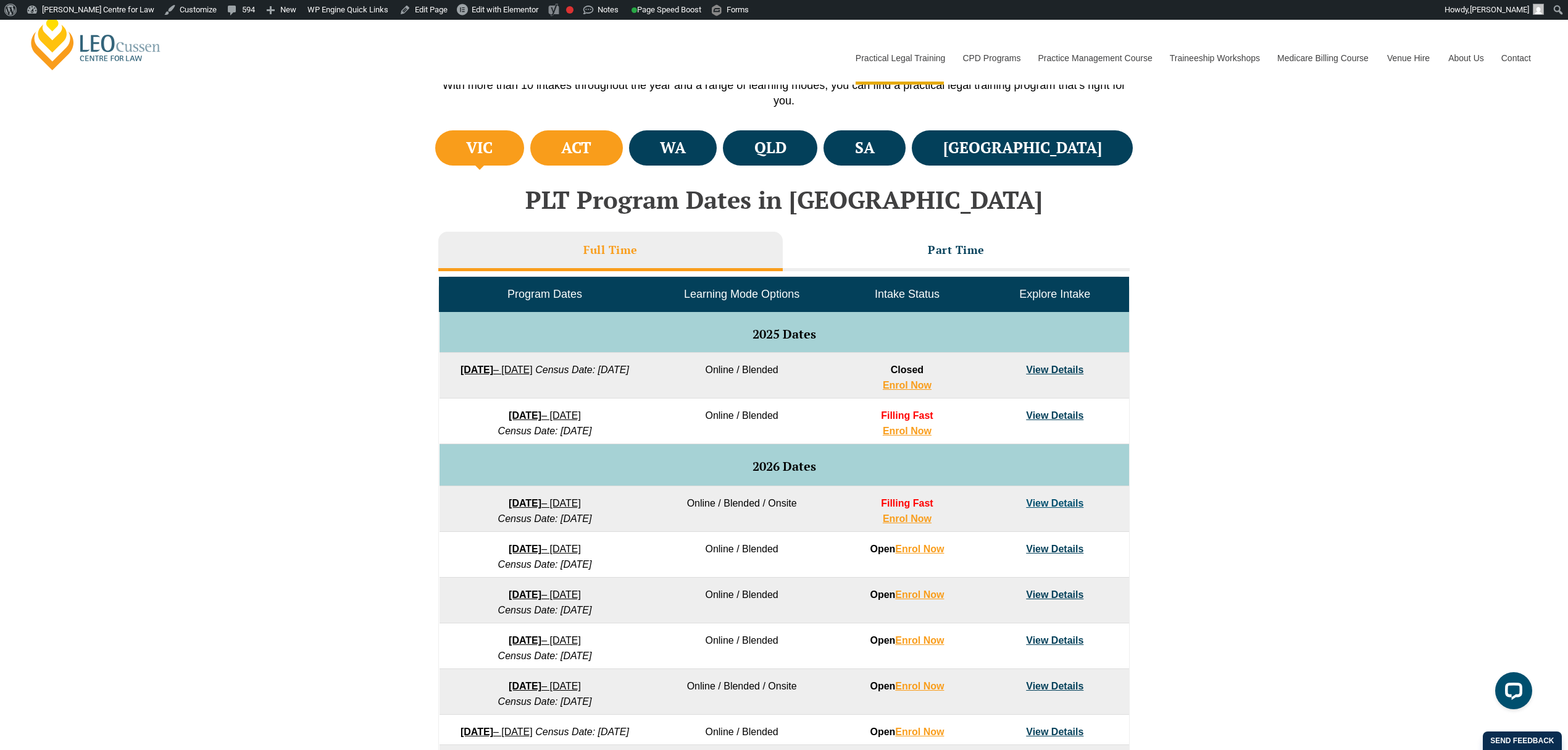
click at [591, 151] on h4 "ACT" at bounding box center [577, 147] width 31 height 20
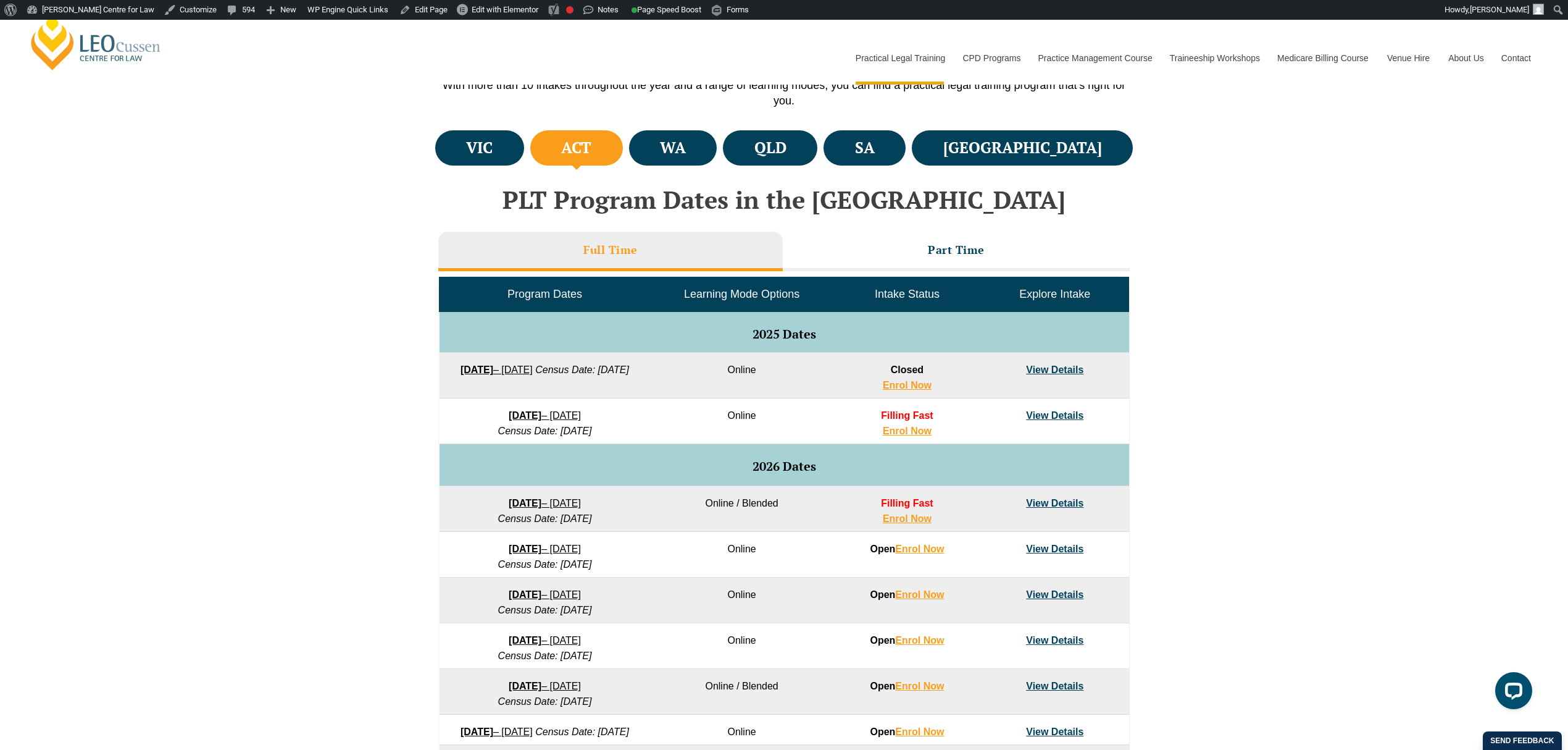
click at [1040, 507] on link "View Details" at bounding box center [1055, 503] width 57 height 11
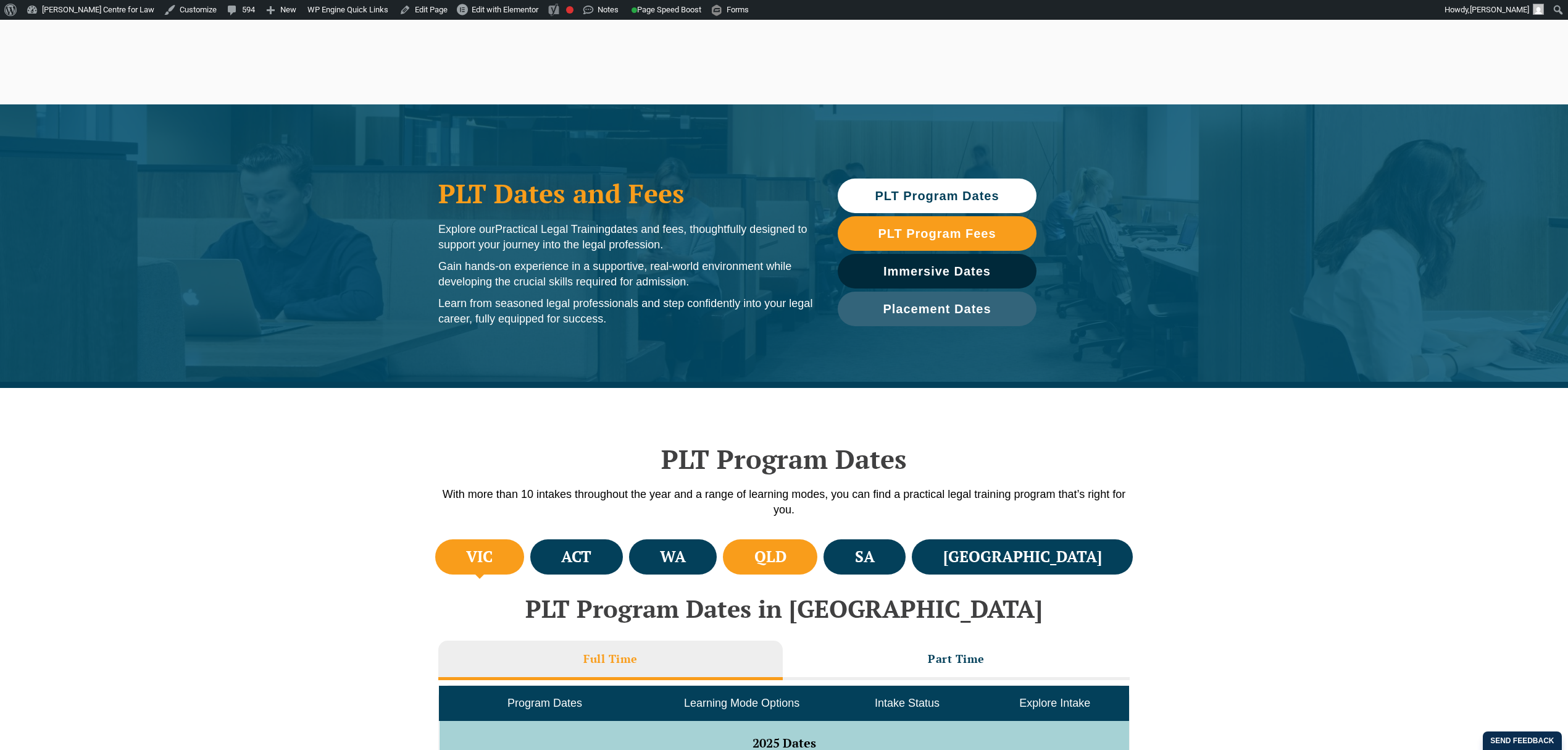
scroll to position [409, 0]
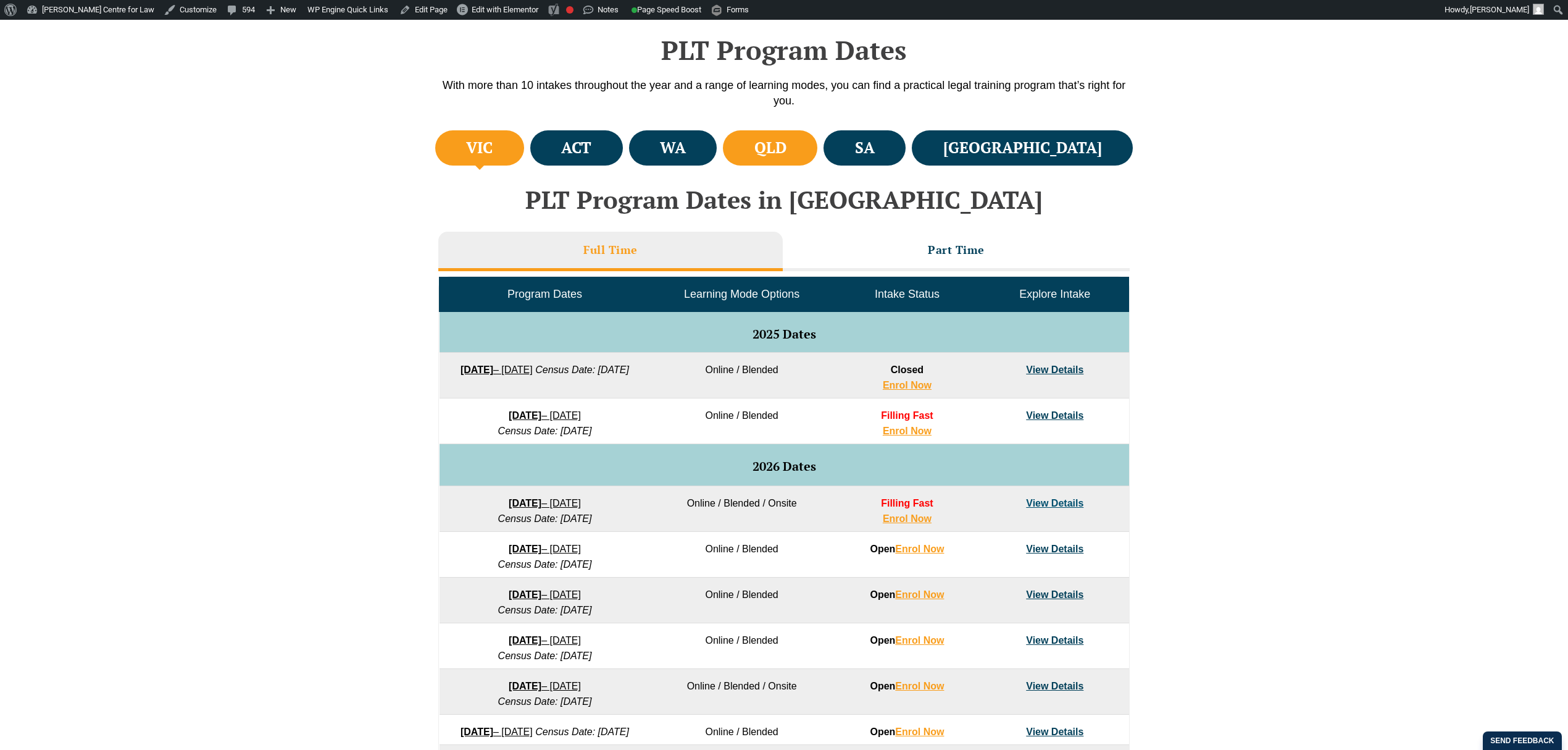
click at [817, 156] on li "QLD" at bounding box center [770, 147] width 95 height 35
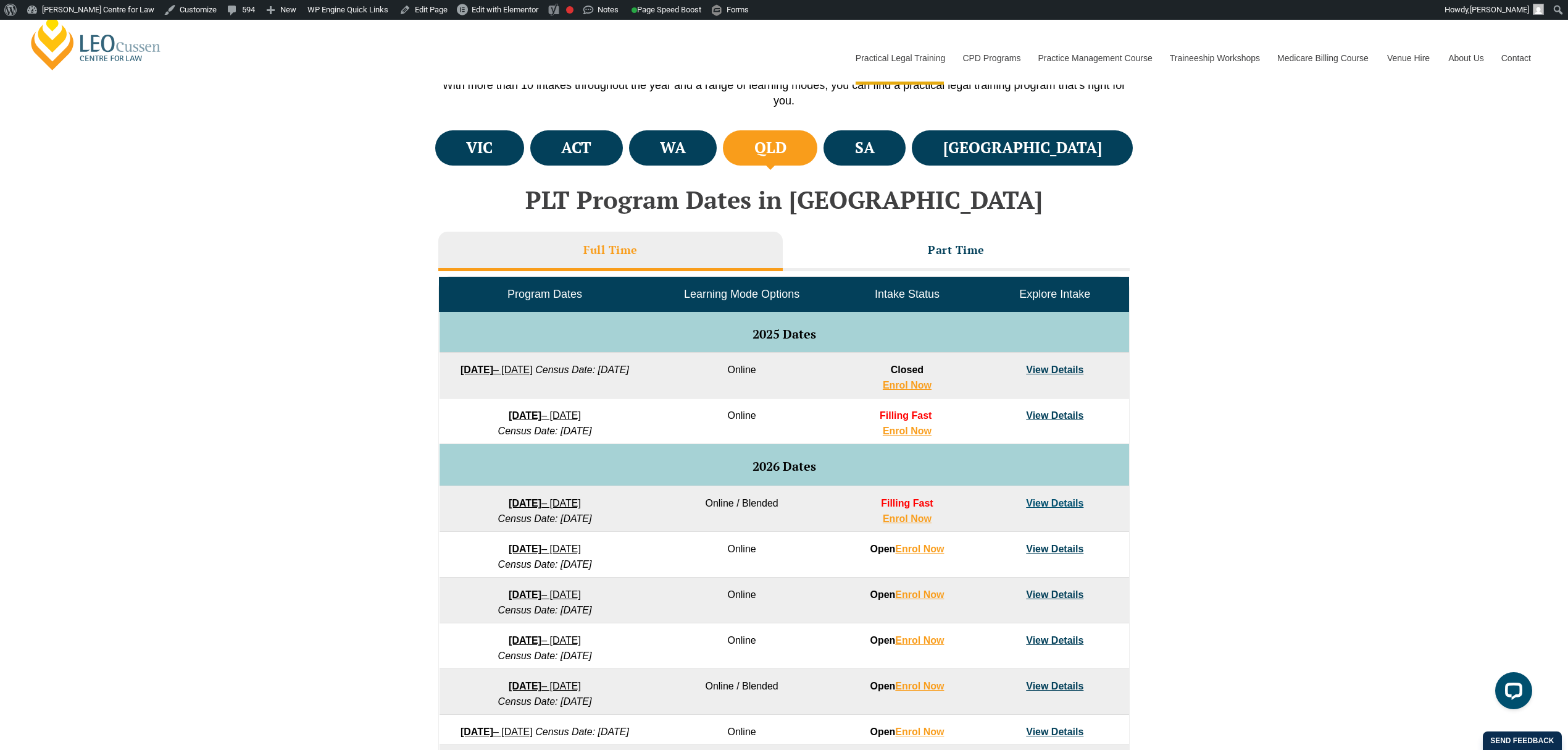
scroll to position [0, 0]
click at [1054, 498] on link "View Details" at bounding box center [1055, 503] width 57 height 11
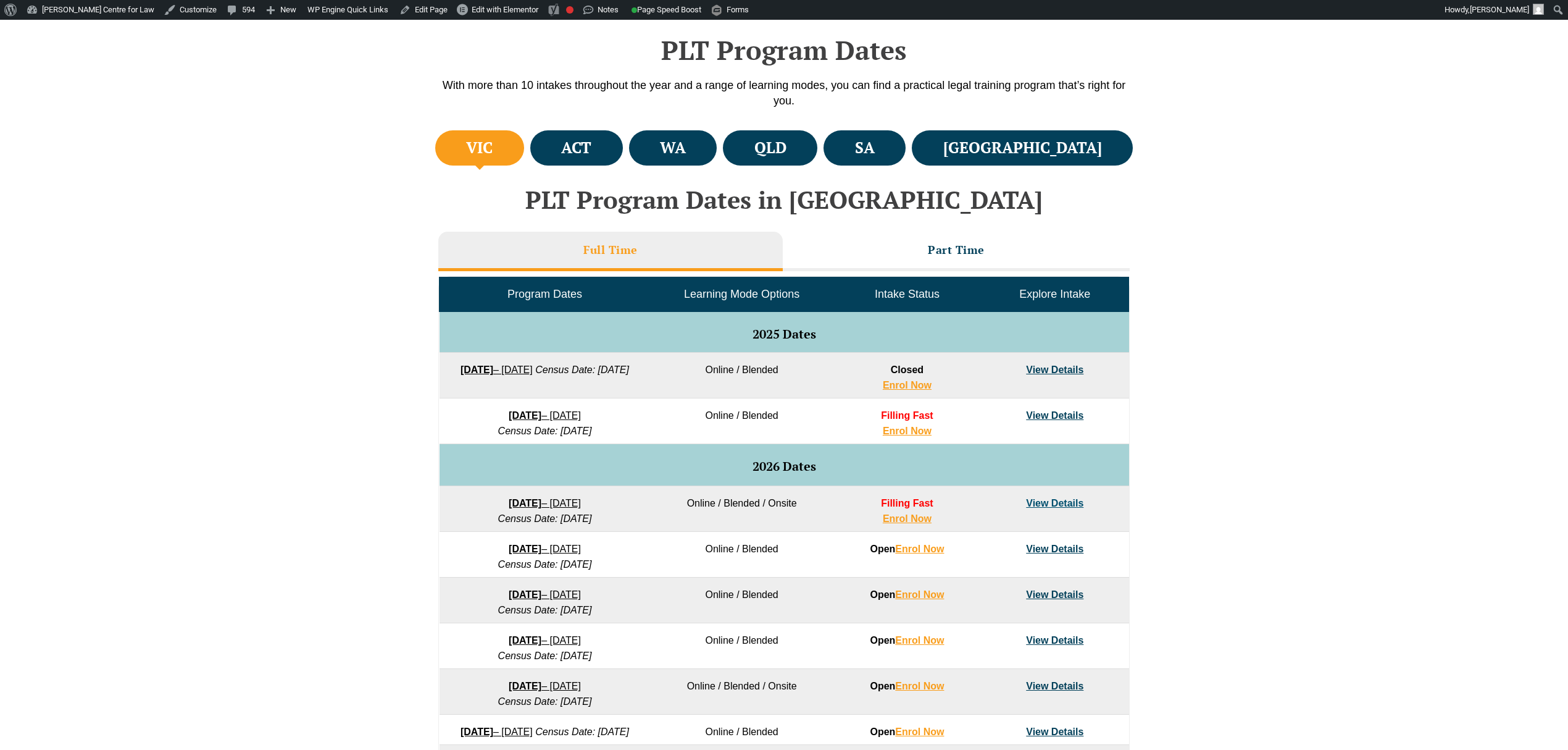
scroll to position [409, 0]
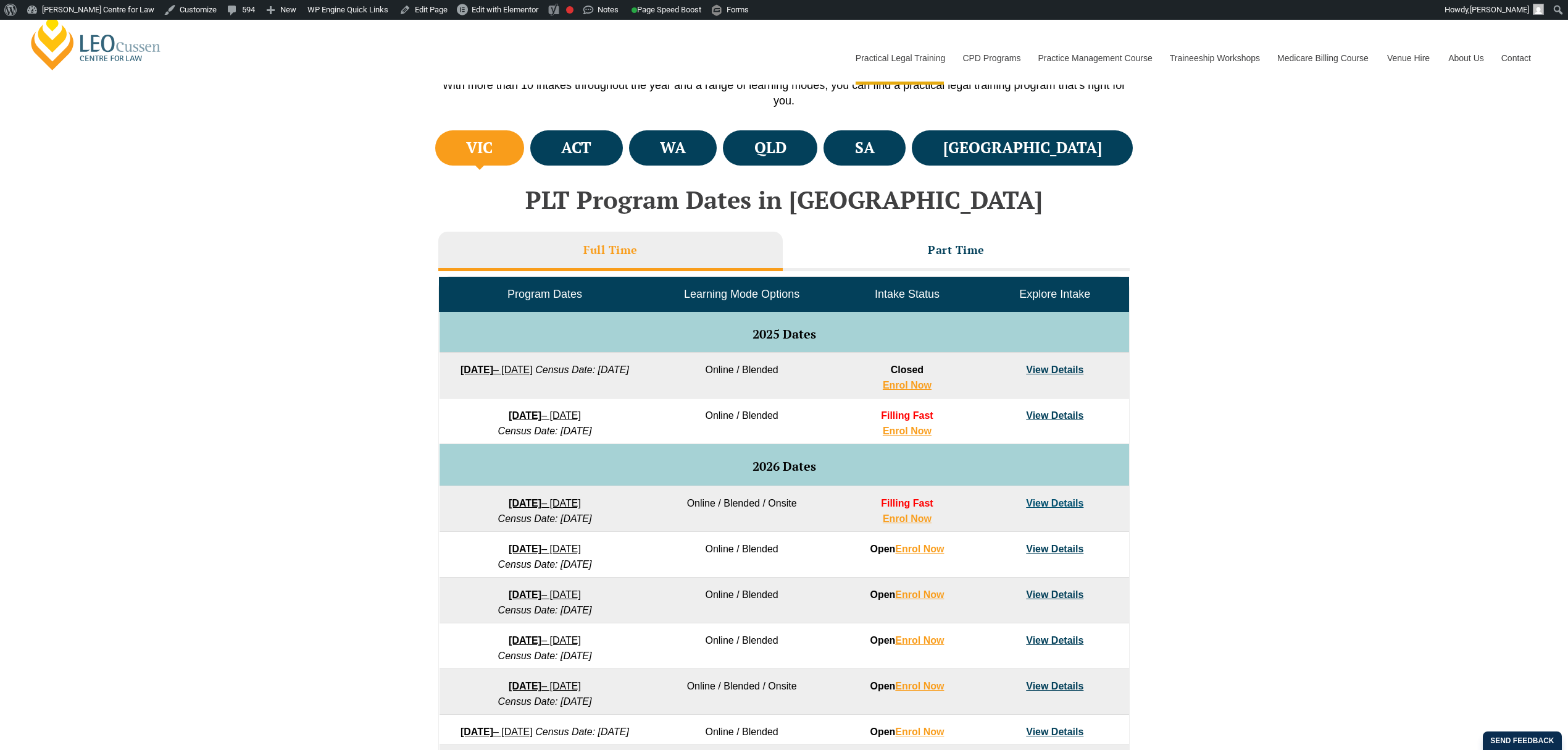
click at [1063, 506] on link "View Details" at bounding box center [1055, 503] width 57 height 11
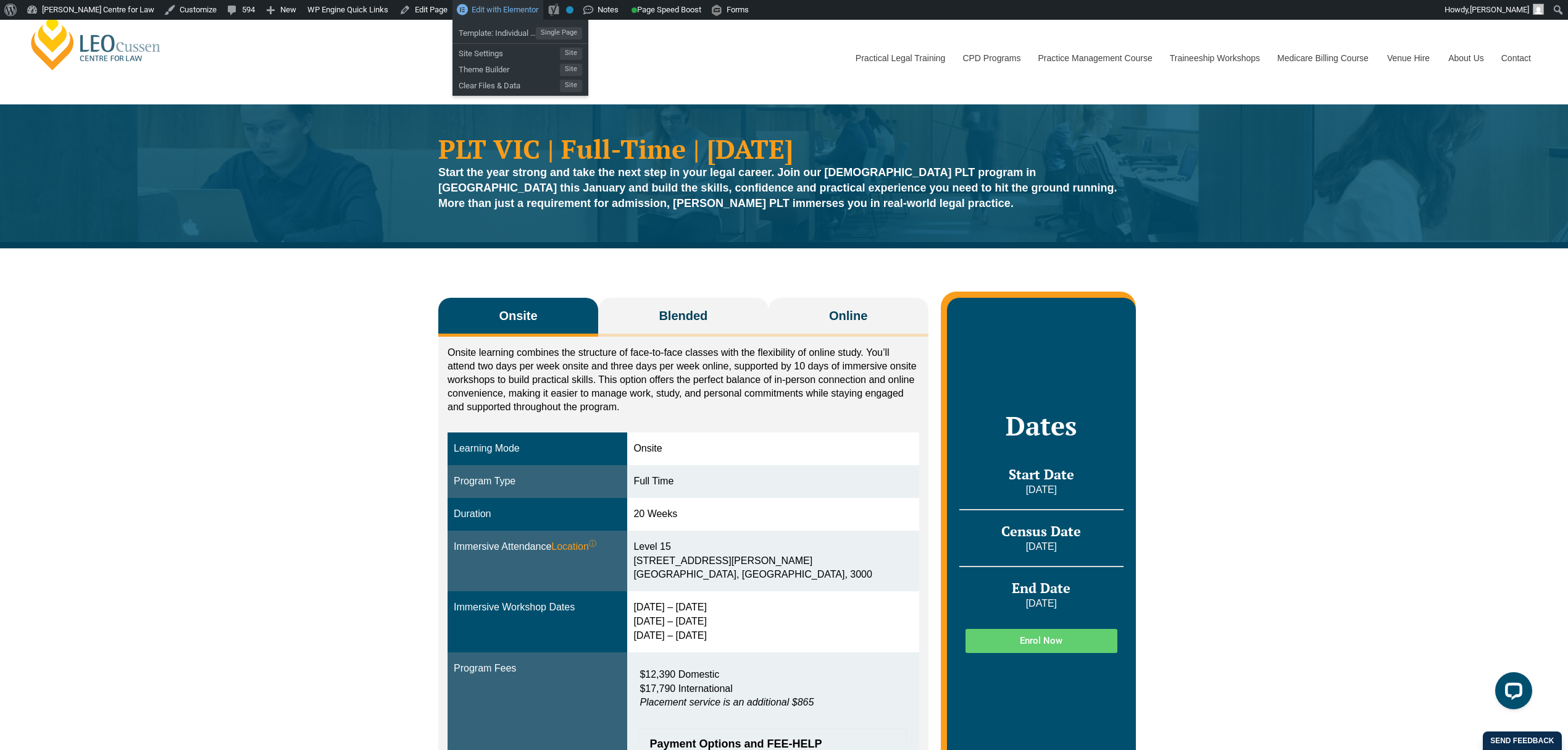
click at [472, 6] on span "Edit with Elementor" at bounding box center [505, 10] width 67 height 10
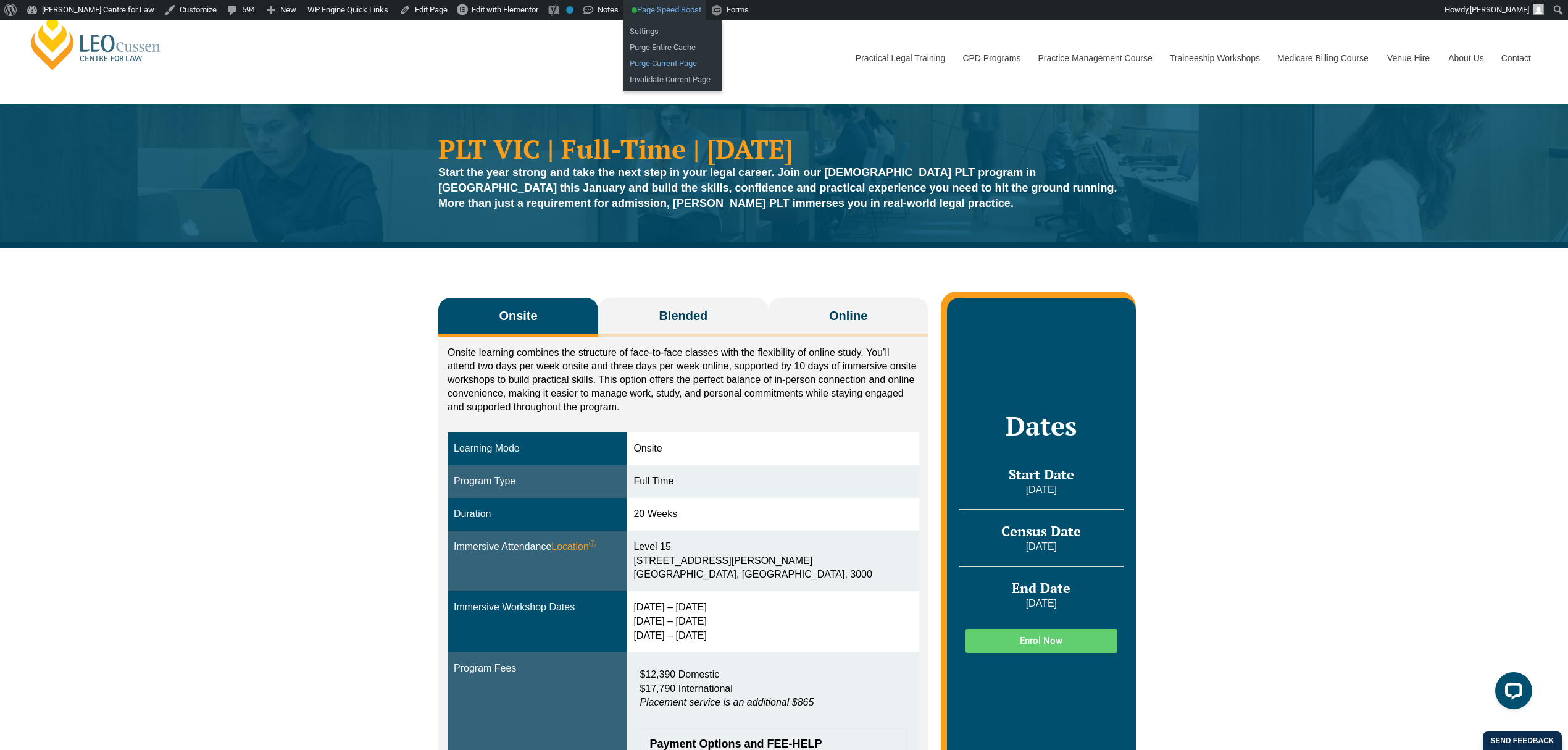
click at [636, 62] on link "Purge Current Page" at bounding box center [672, 63] width 98 height 16
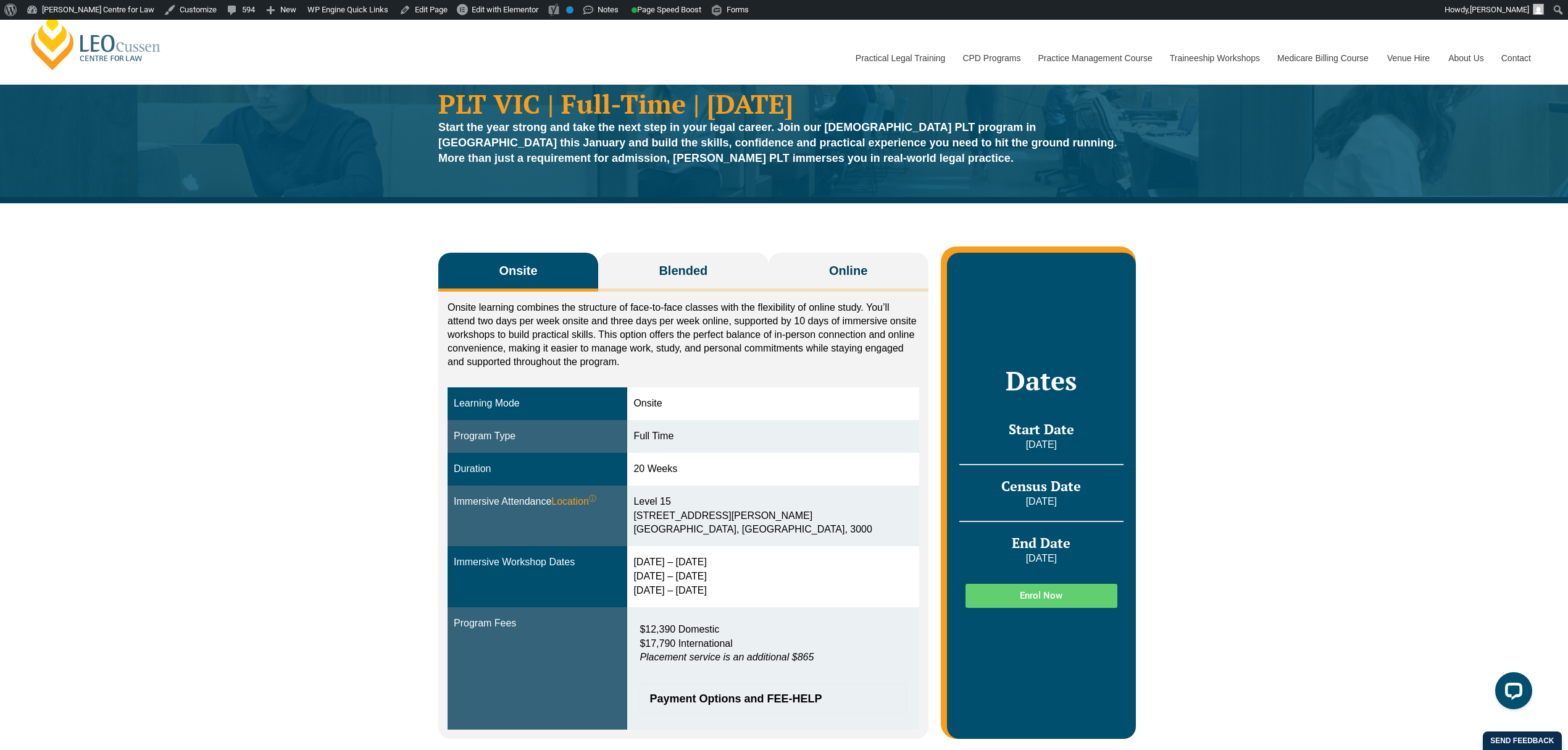
scroll to position [82, 0]
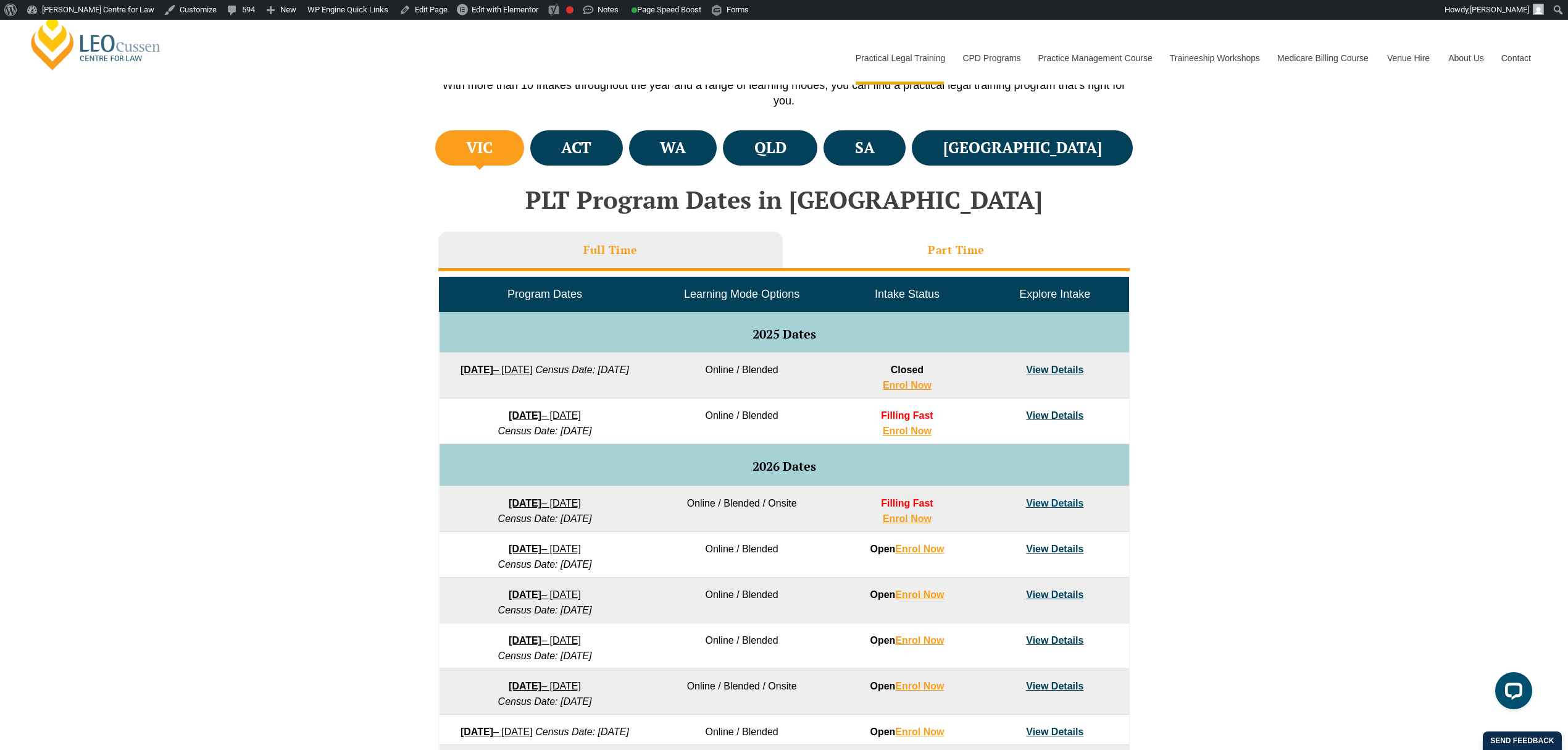
click at [1040, 261] on li "Part Time" at bounding box center [956, 250] width 347 height 39
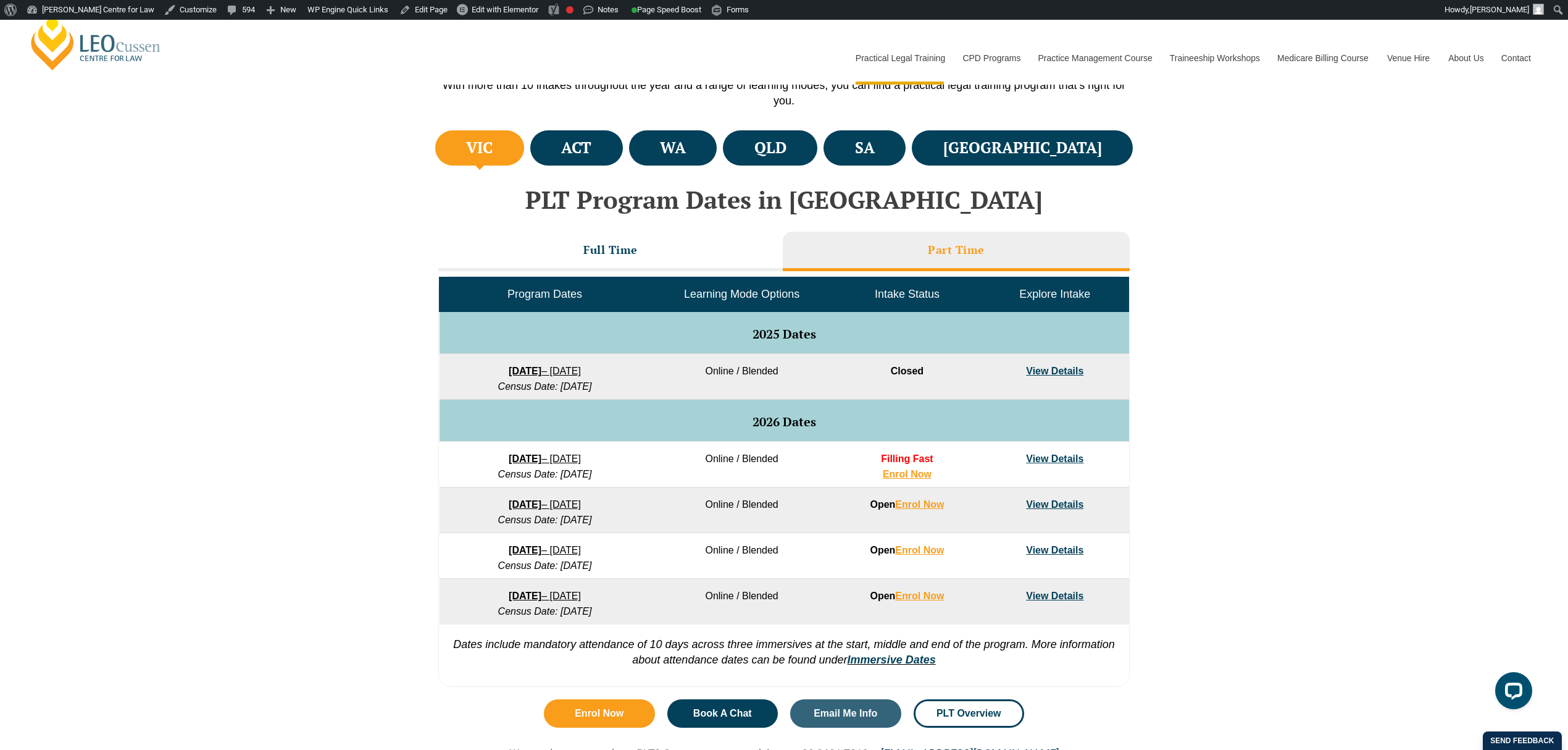
click at [1055, 462] on link "View Details" at bounding box center [1055, 459] width 57 height 11
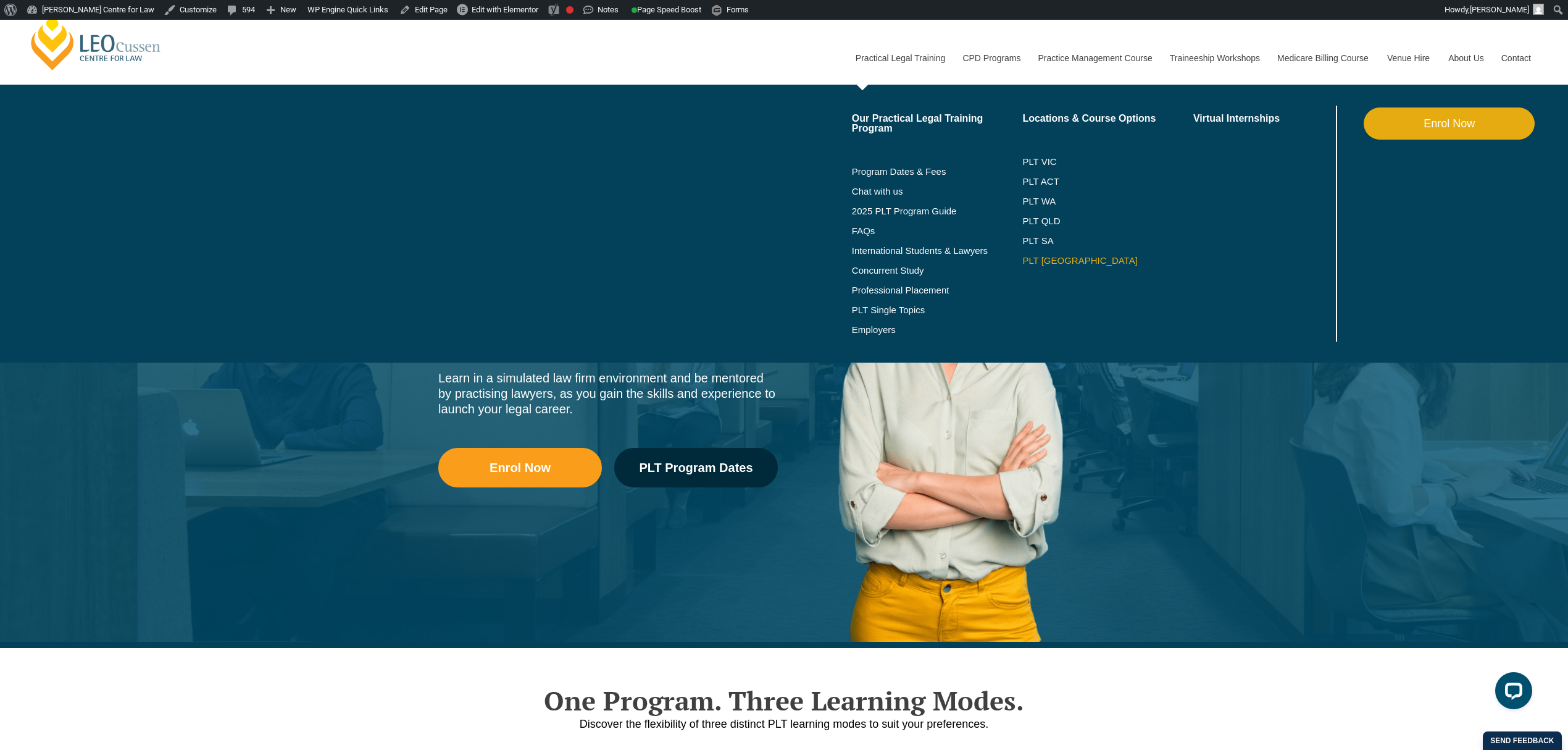
click at [1043, 260] on link "PLT [GEOGRAPHIC_DATA]" at bounding box center [1108, 261] width 171 height 10
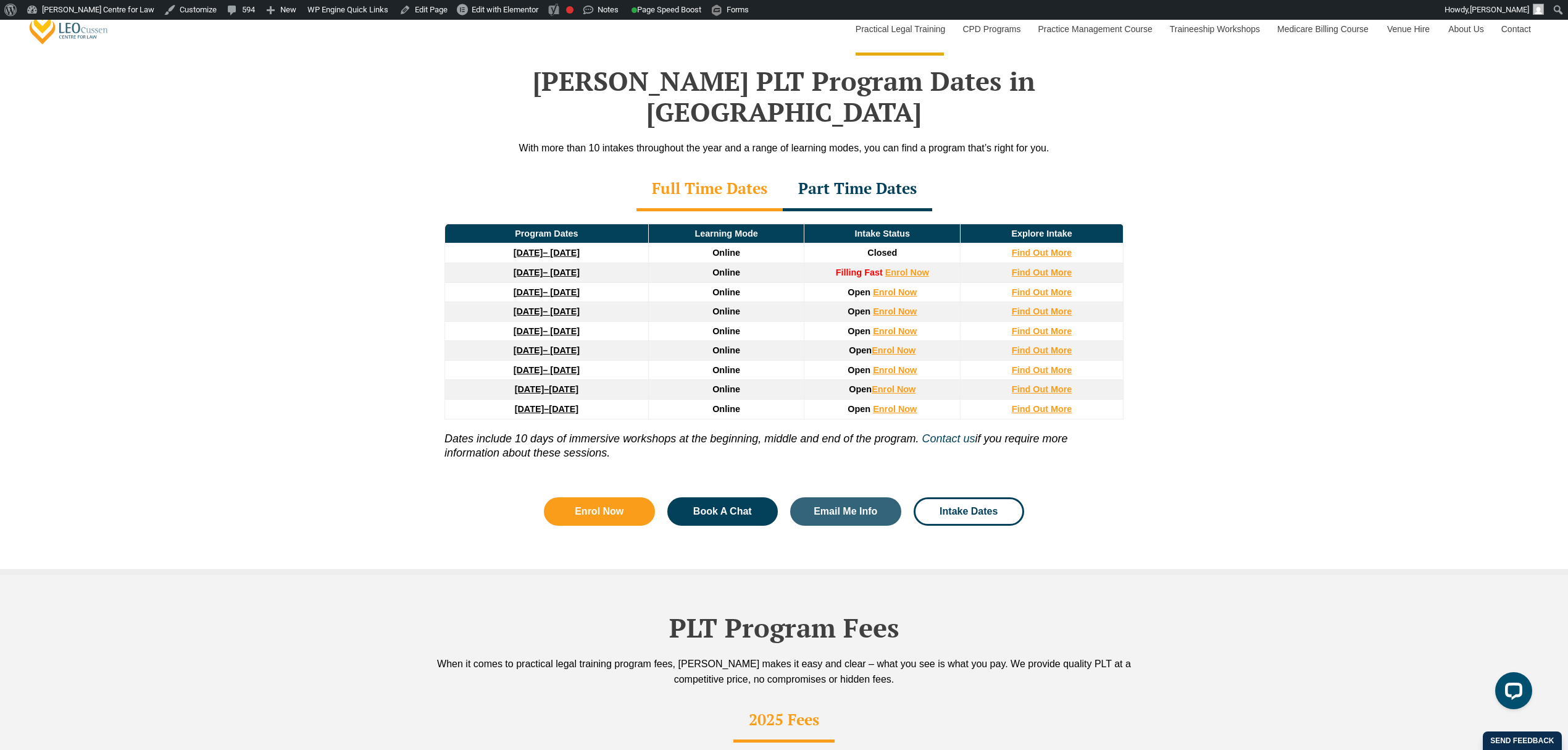
scroll to position [1647, 0]
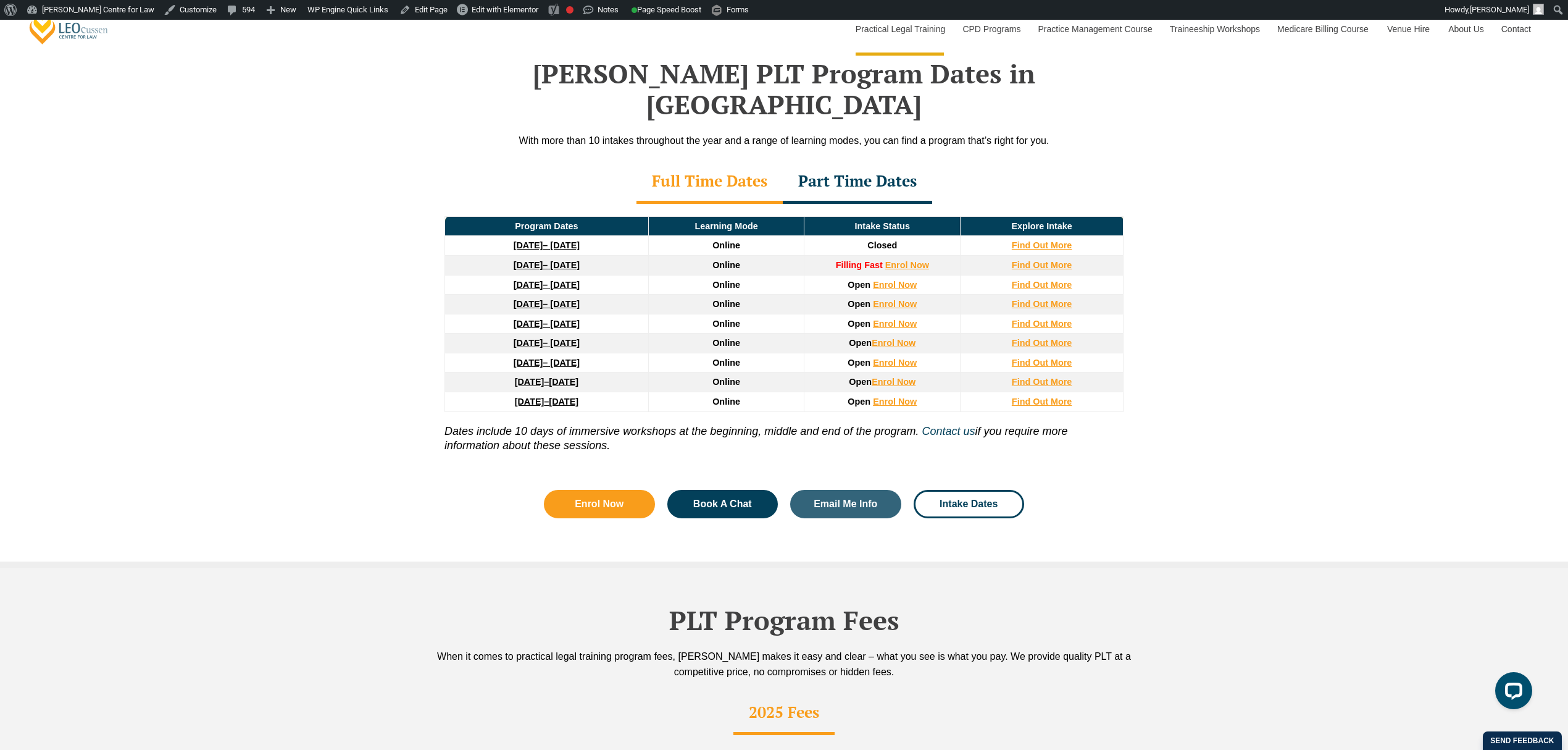
click at [368, 270] on div "Leo Cussen’s PLT Program Dates in NSW With more than 10 intakes throughout the …" at bounding box center [784, 282] width 1568 height 571
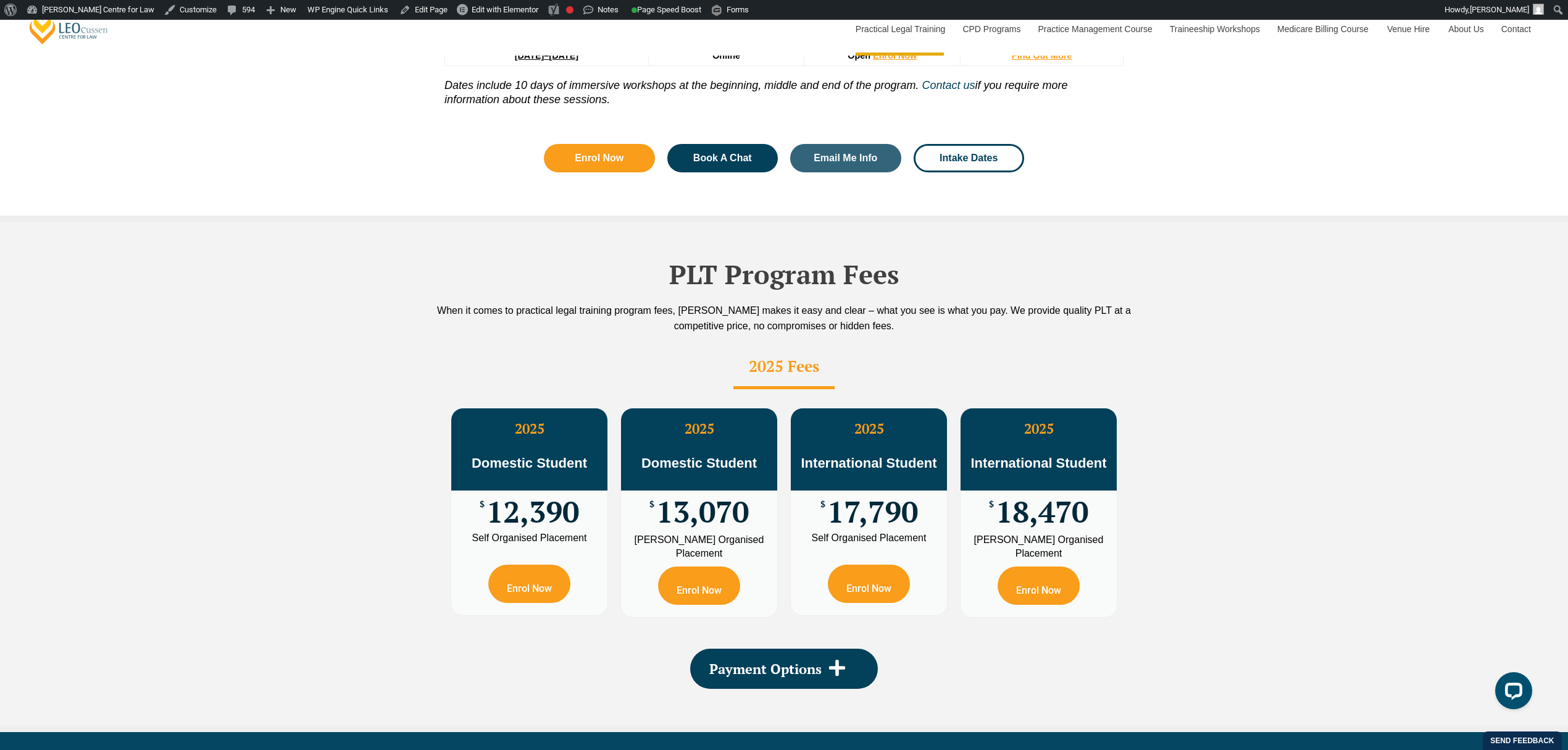
scroll to position [2059, 0]
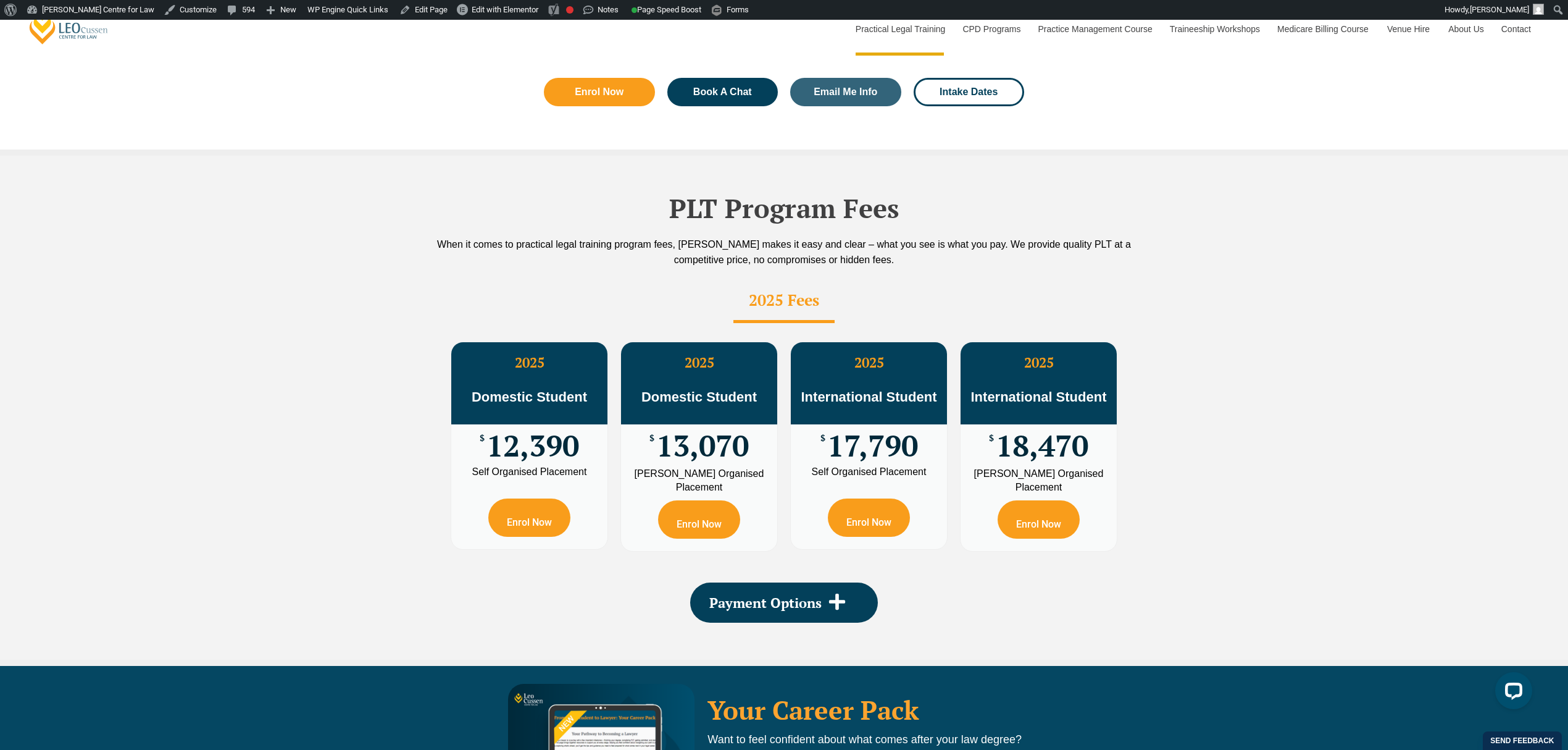
click at [367, 268] on div "PLT Program Fees When it comes to practical legal training program fees, Leo Cu…" at bounding box center [784, 411] width 1568 height 510
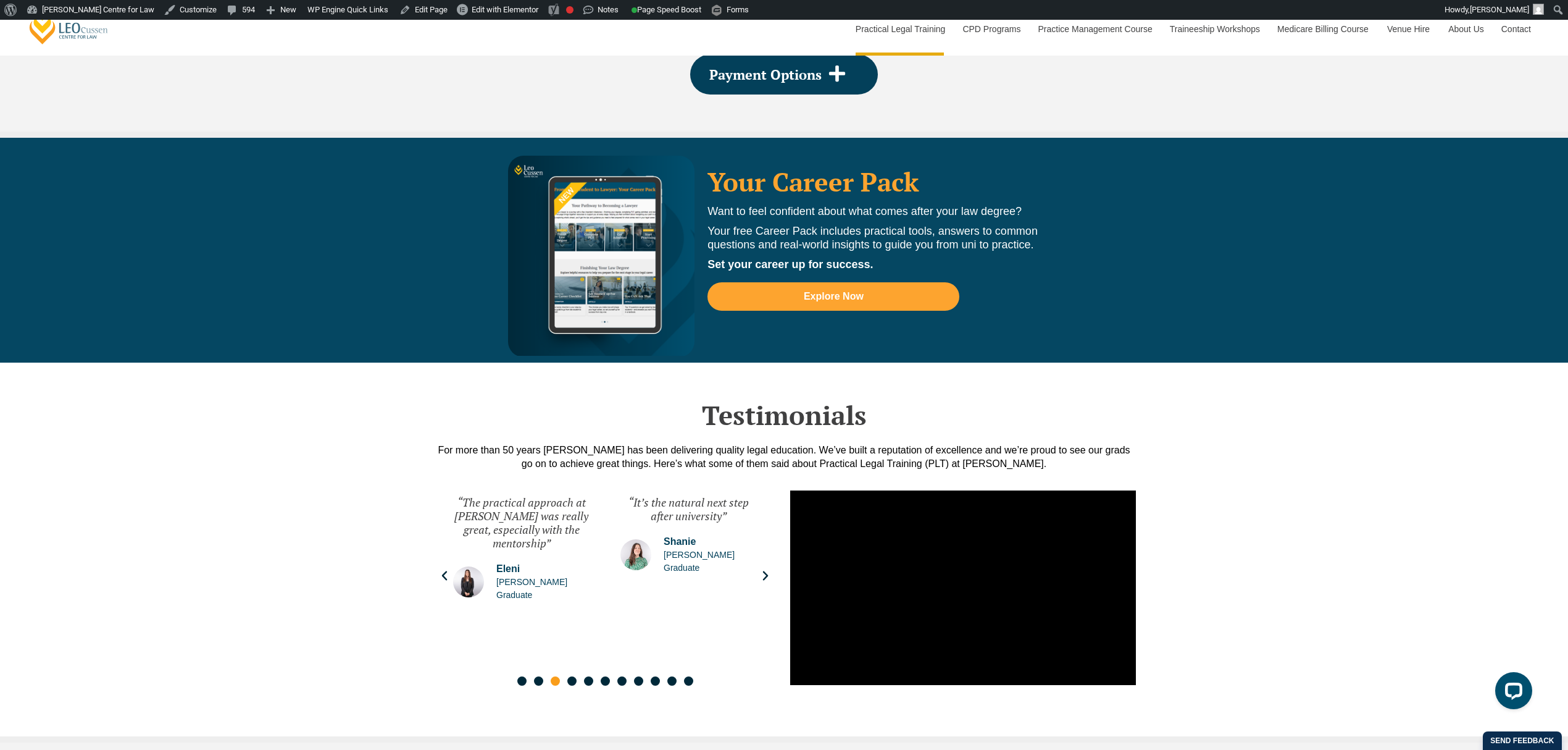
scroll to position [2882, 0]
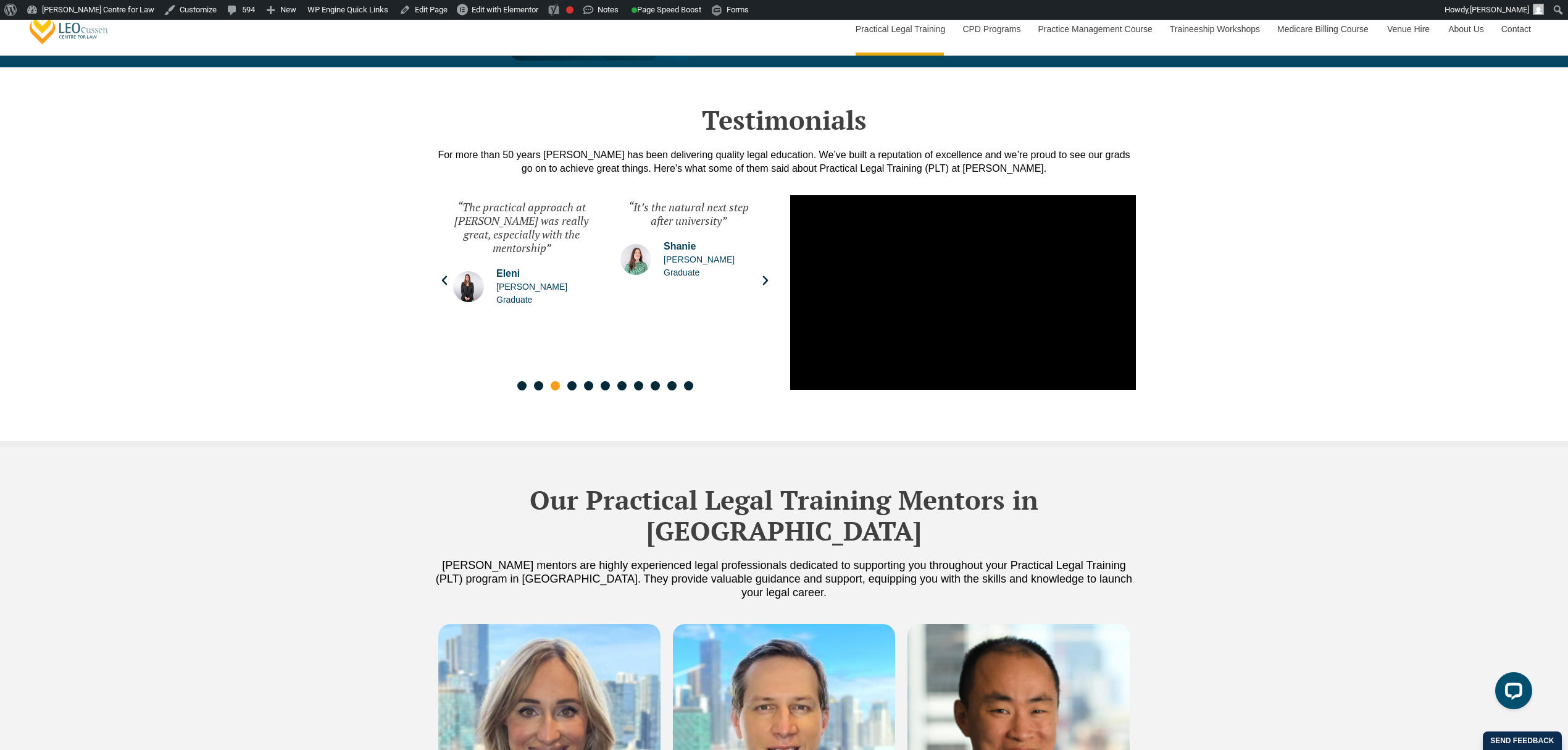
click at [339, 286] on div "Testimonials For more than 50 years Leo Cussen has been delivering quality lega…" at bounding box center [784, 256] width 1568 height 379
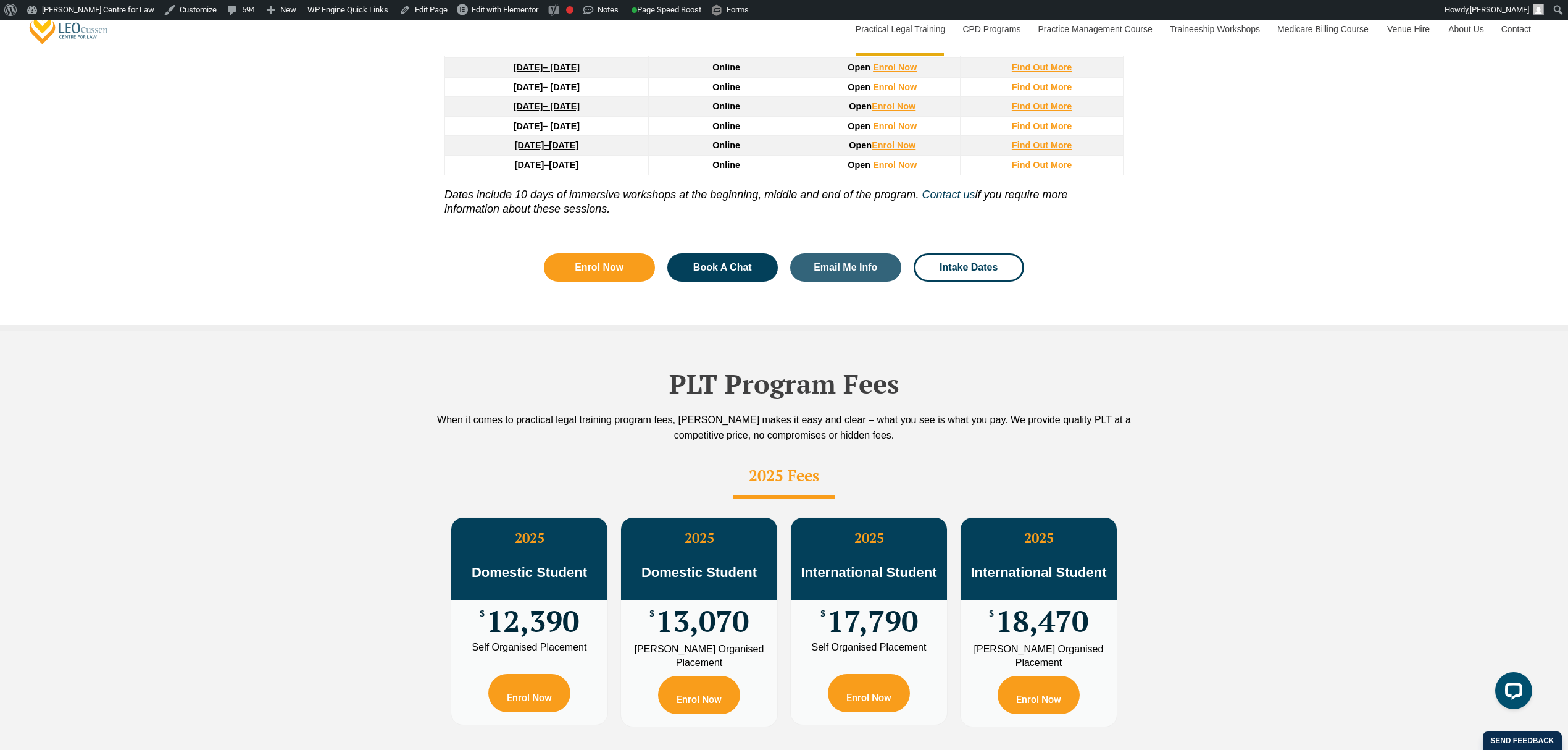
scroll to position [1811, 0]
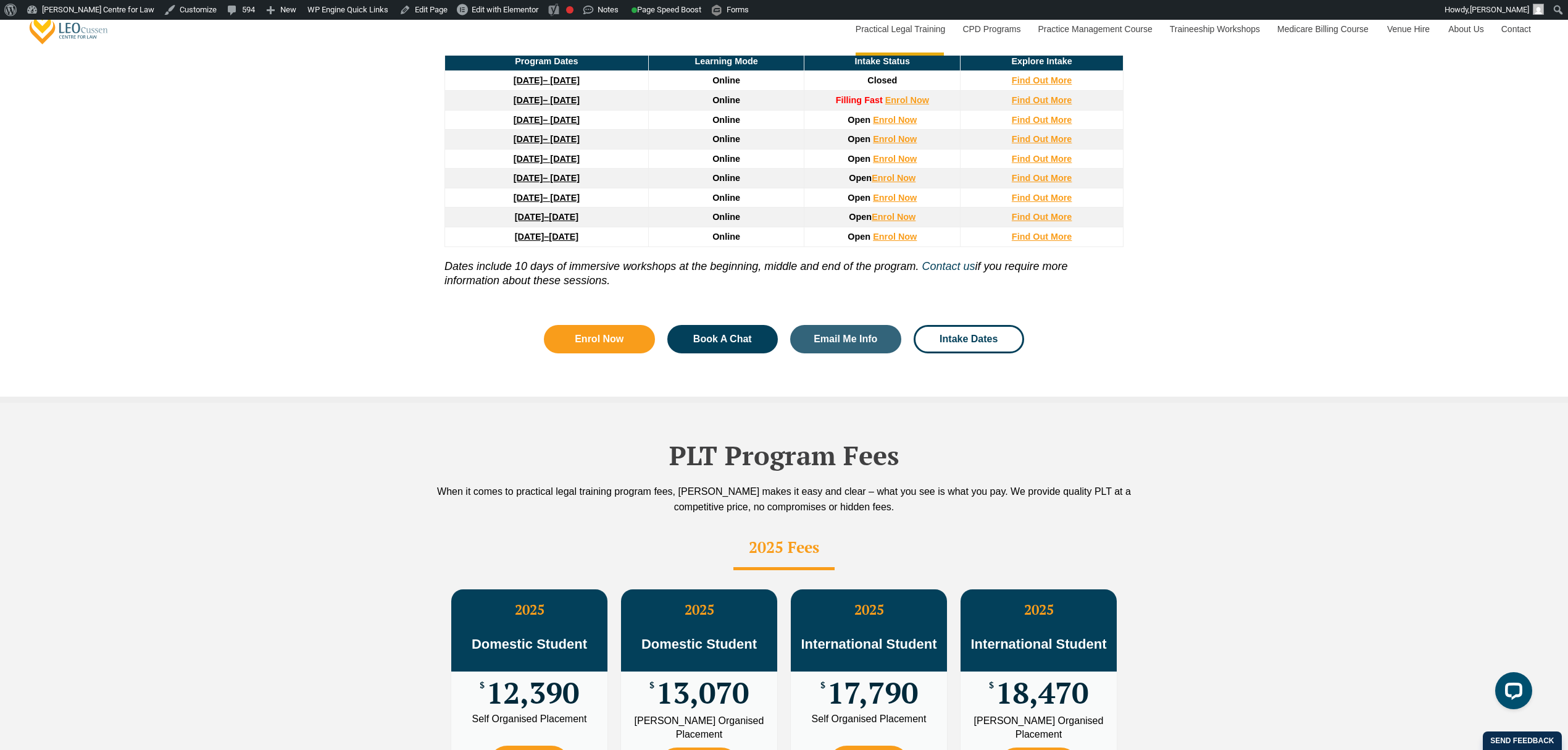
click at [349, 281] on div "Leo Cussen’s PLT Program Dates in NSW With more than 10 intakes throughout the …" at bounding box center [784, 117] width 1568 height 571
click at [378, 268] on div "Leo Cussen’s PLT Program Dates in NSW With more than 10 intakes throughout the …" at bounding box center [784, 117] width 1568 height 571
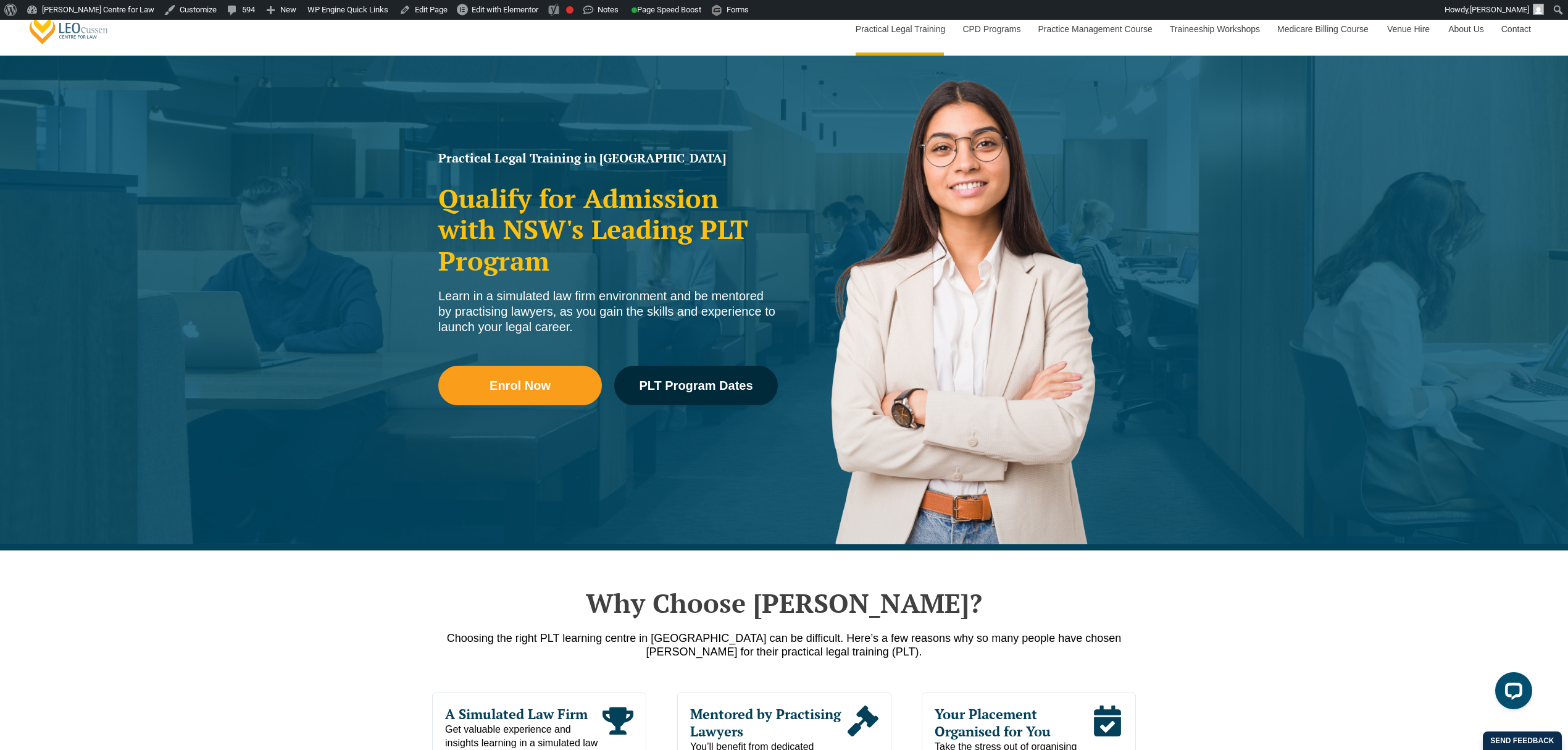
scroll to position [0, 0]
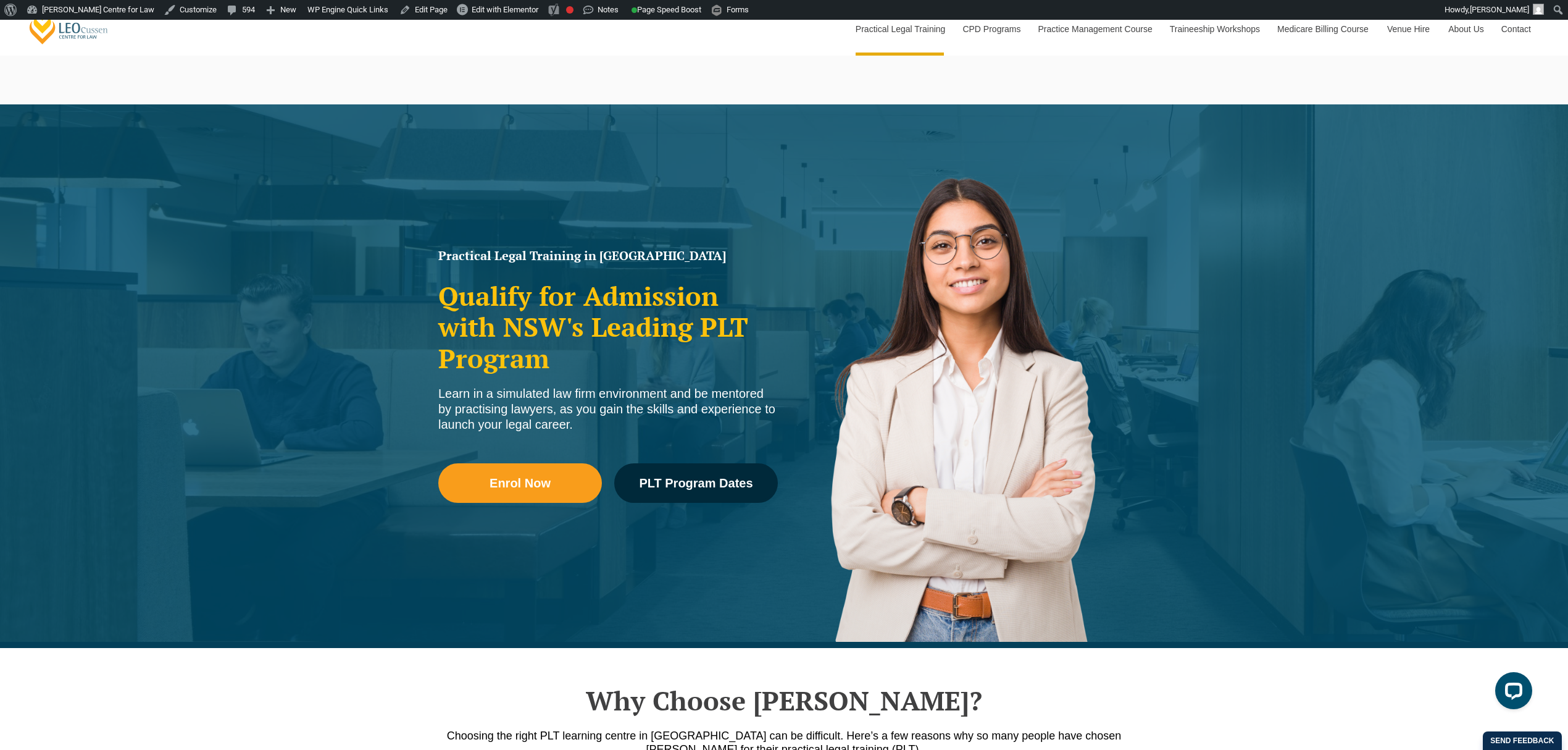
scroll to position [494, 0]
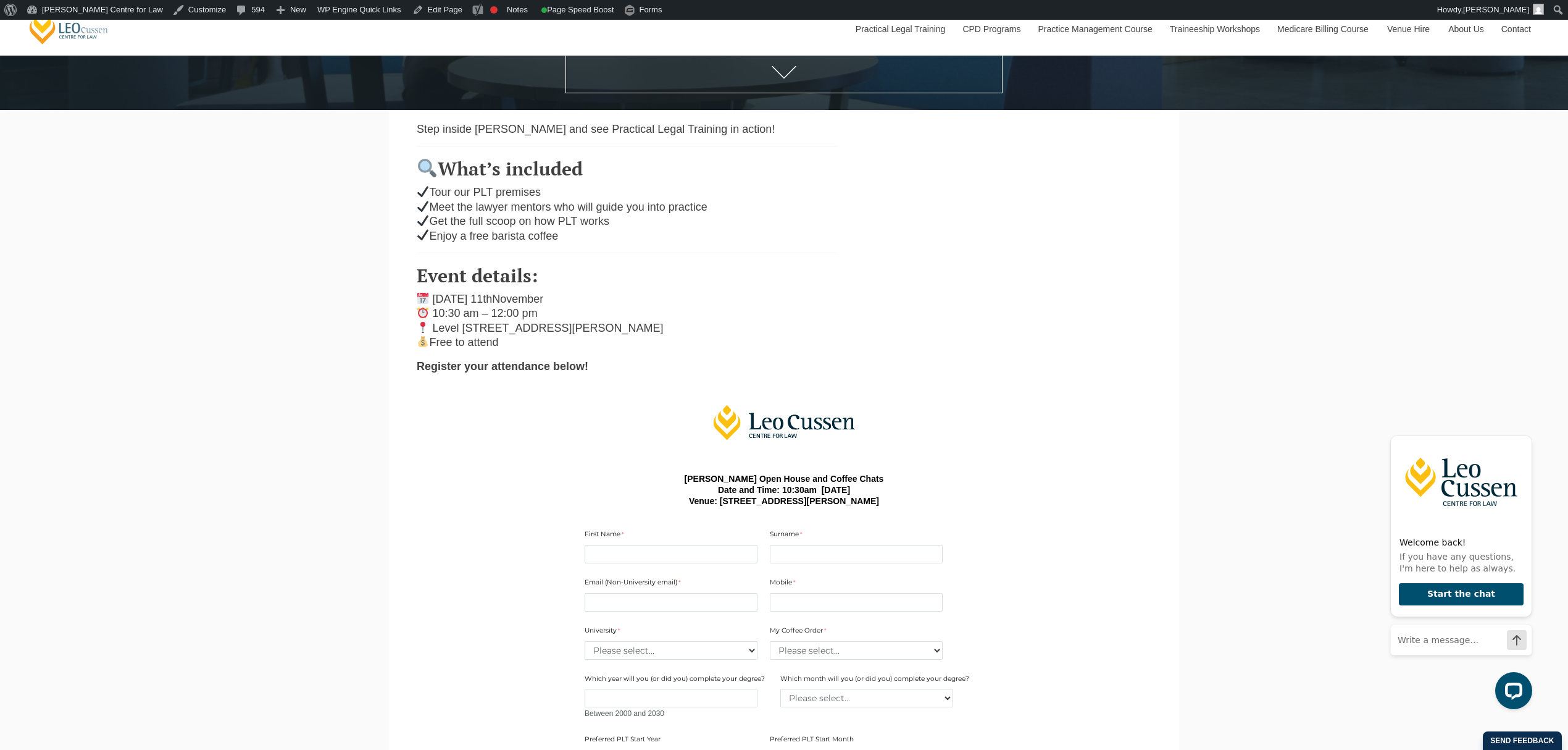
scroll to position [741, 0]
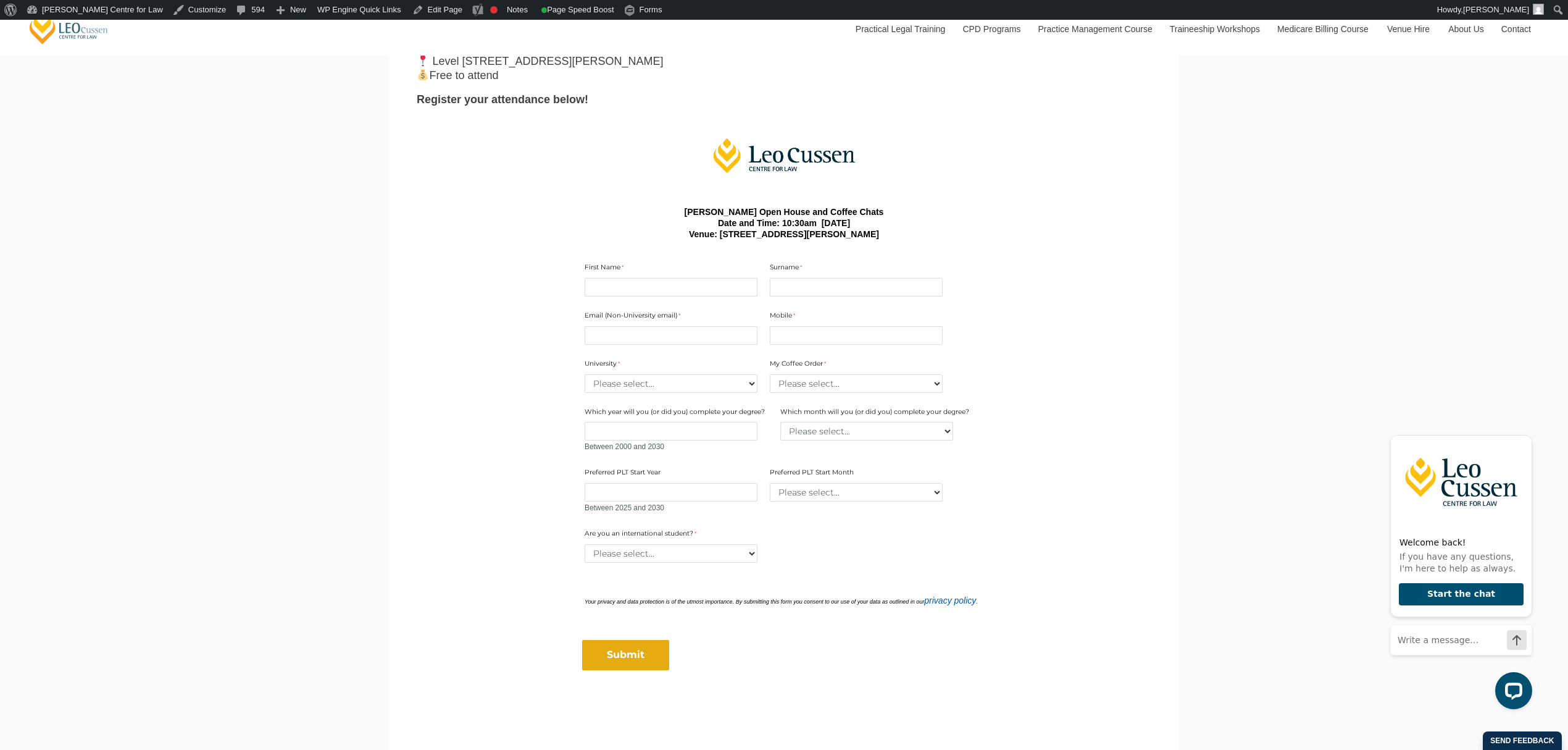
click at [1206, 337] on div "Leo Cussen Centre for Law Search here Practical Legal Training Our Practical Le…" at bounding box center [784, 141] width 1568 height 1726
click at [1519, 420] on icon "Hide greeting" at bounding box center [1525, 425] width 15 height 15
